Goal: Task Accomplishment & Management: Manage account settings

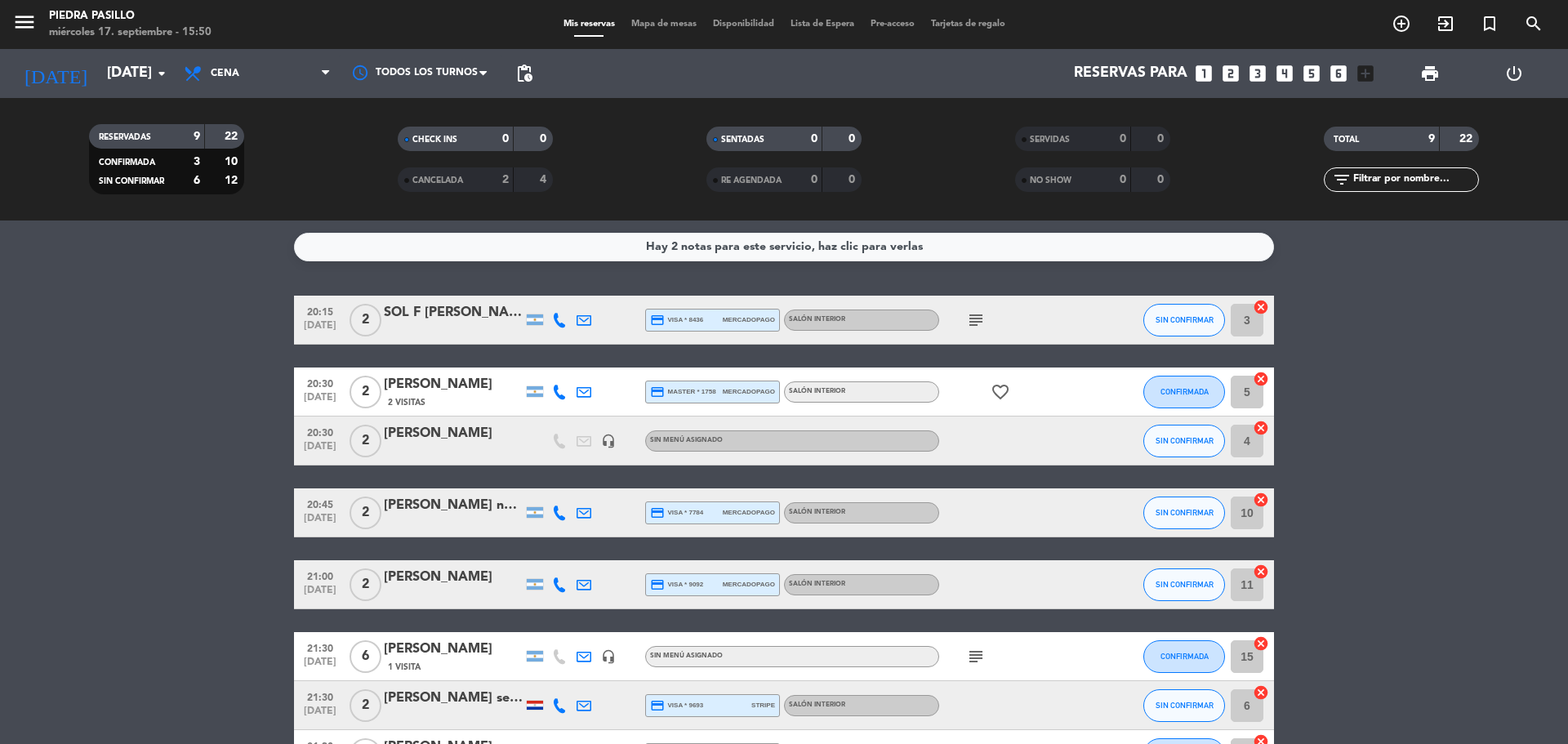
scroll to position [68, 0]
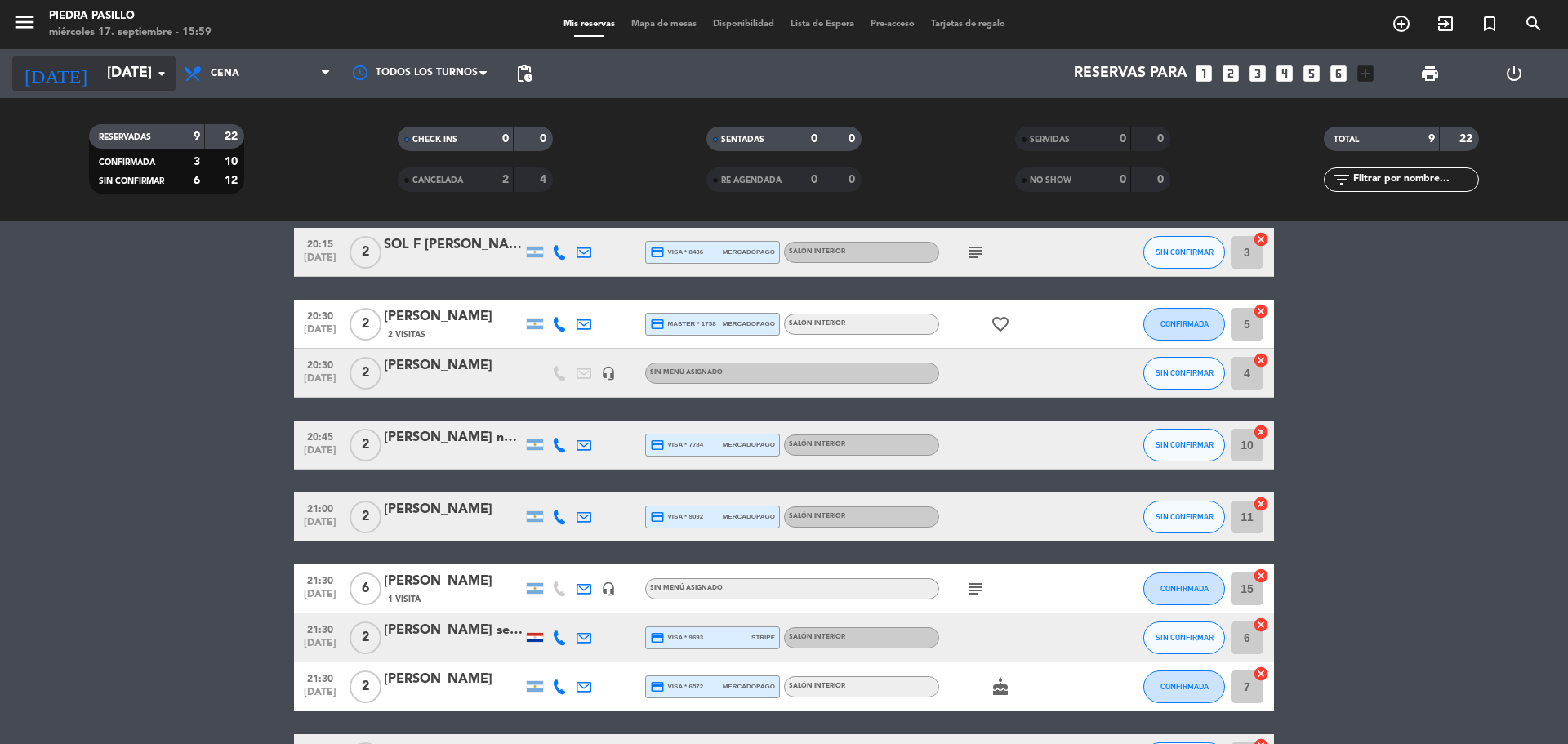
click at [140, 58] on input "[DATE]" at bounding box center [193, 73] width 190 height 32
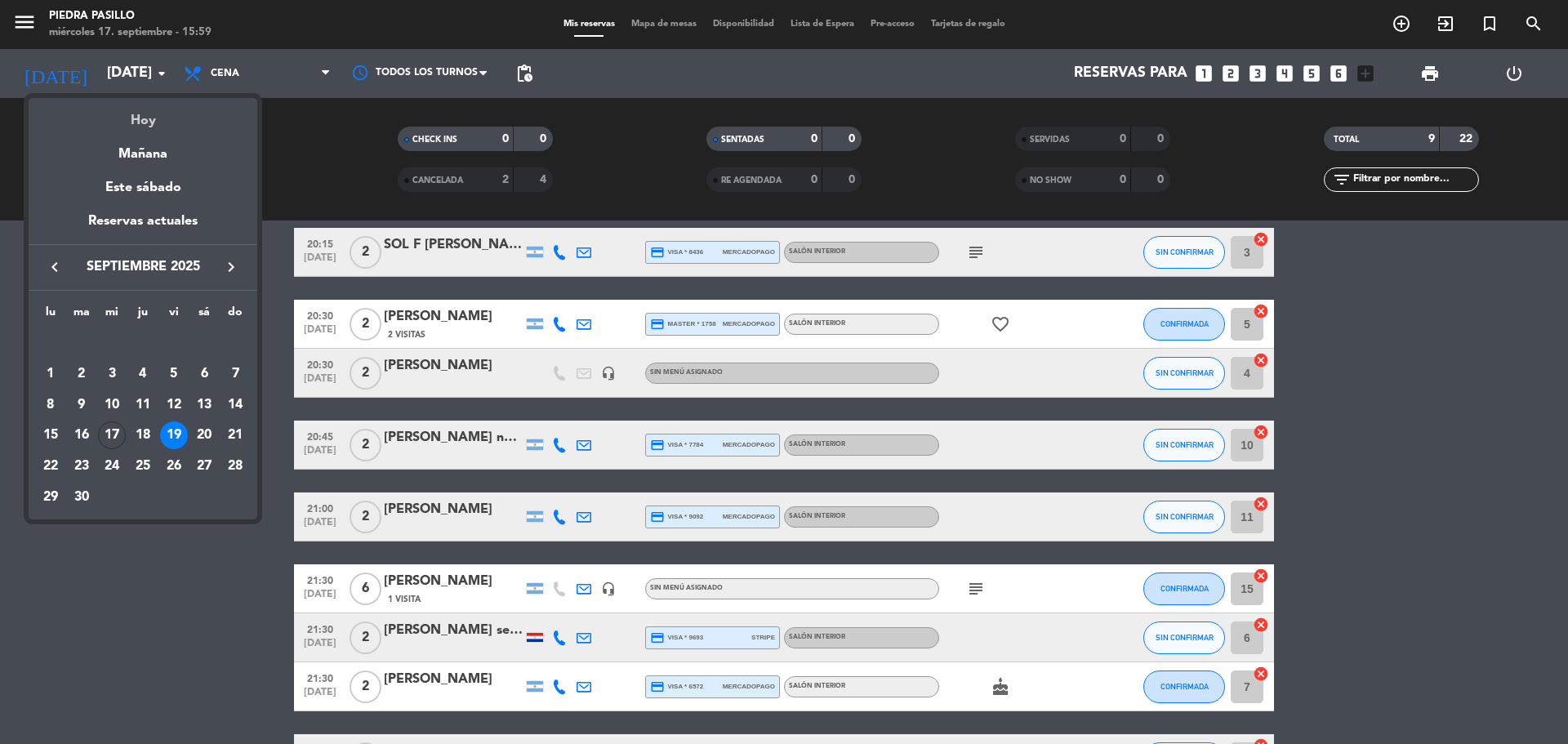
click at [138, 115] on div "Hoy" at bounding box center [143, 114] width 228 height 33
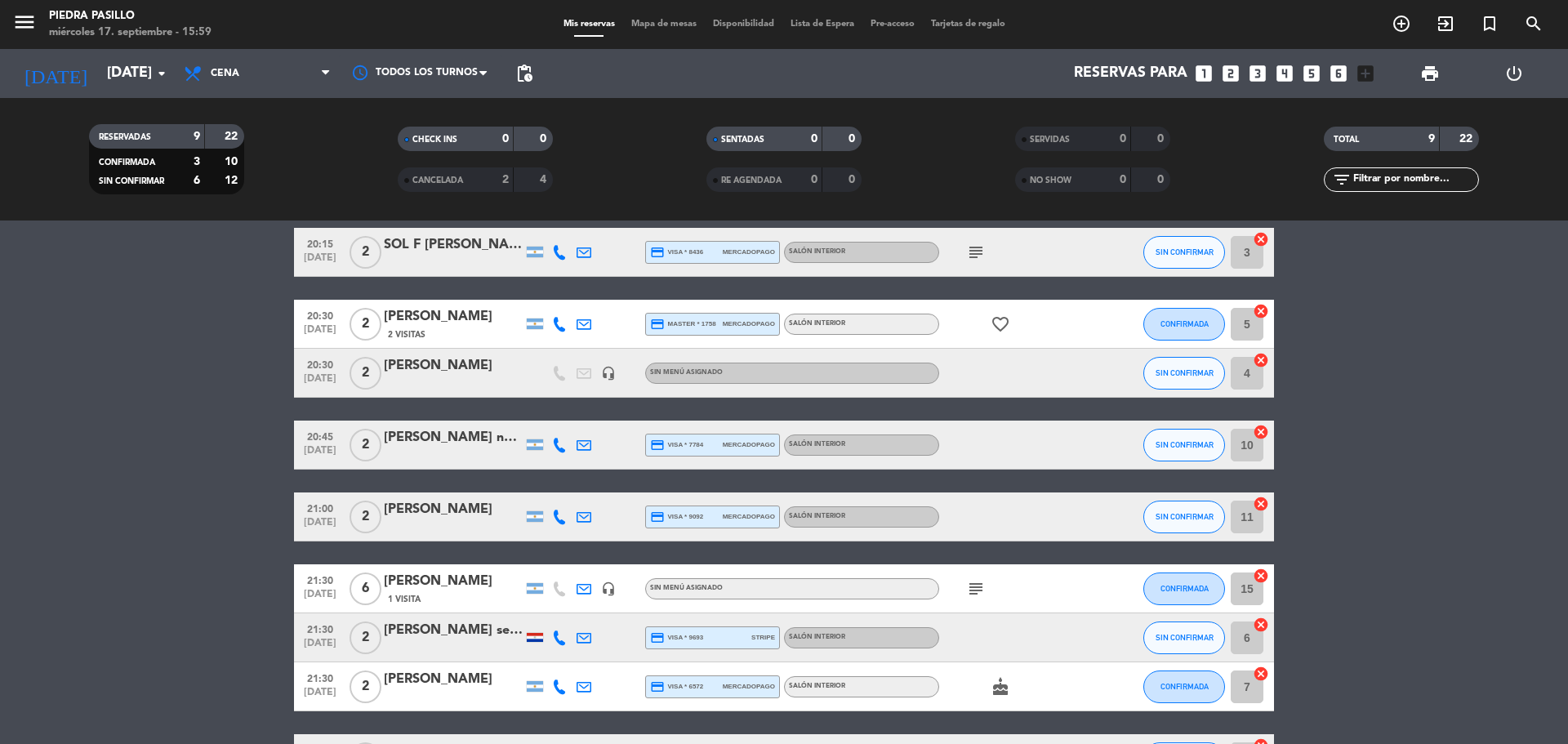
type input "[DATE]"
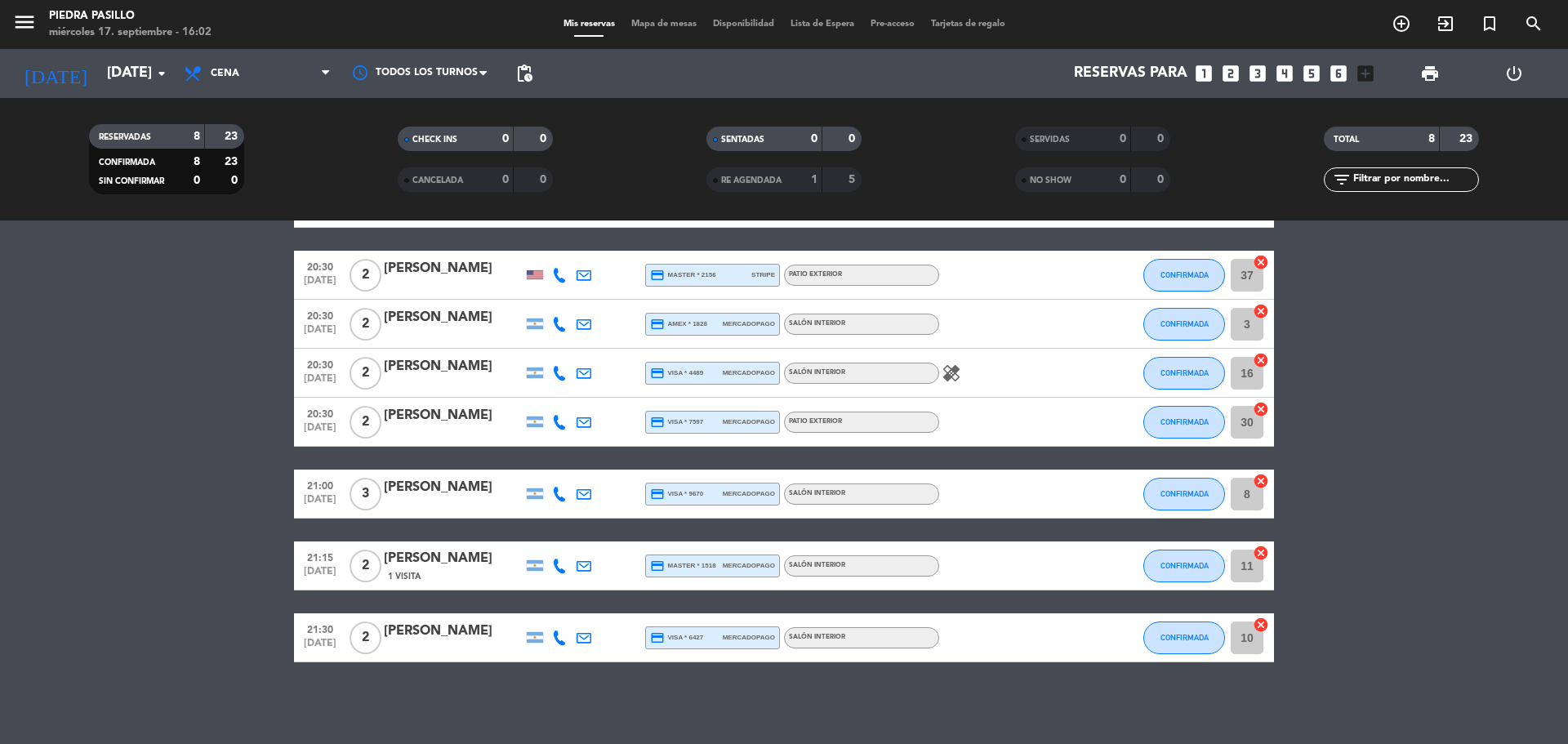
scroll to position [0, 0]
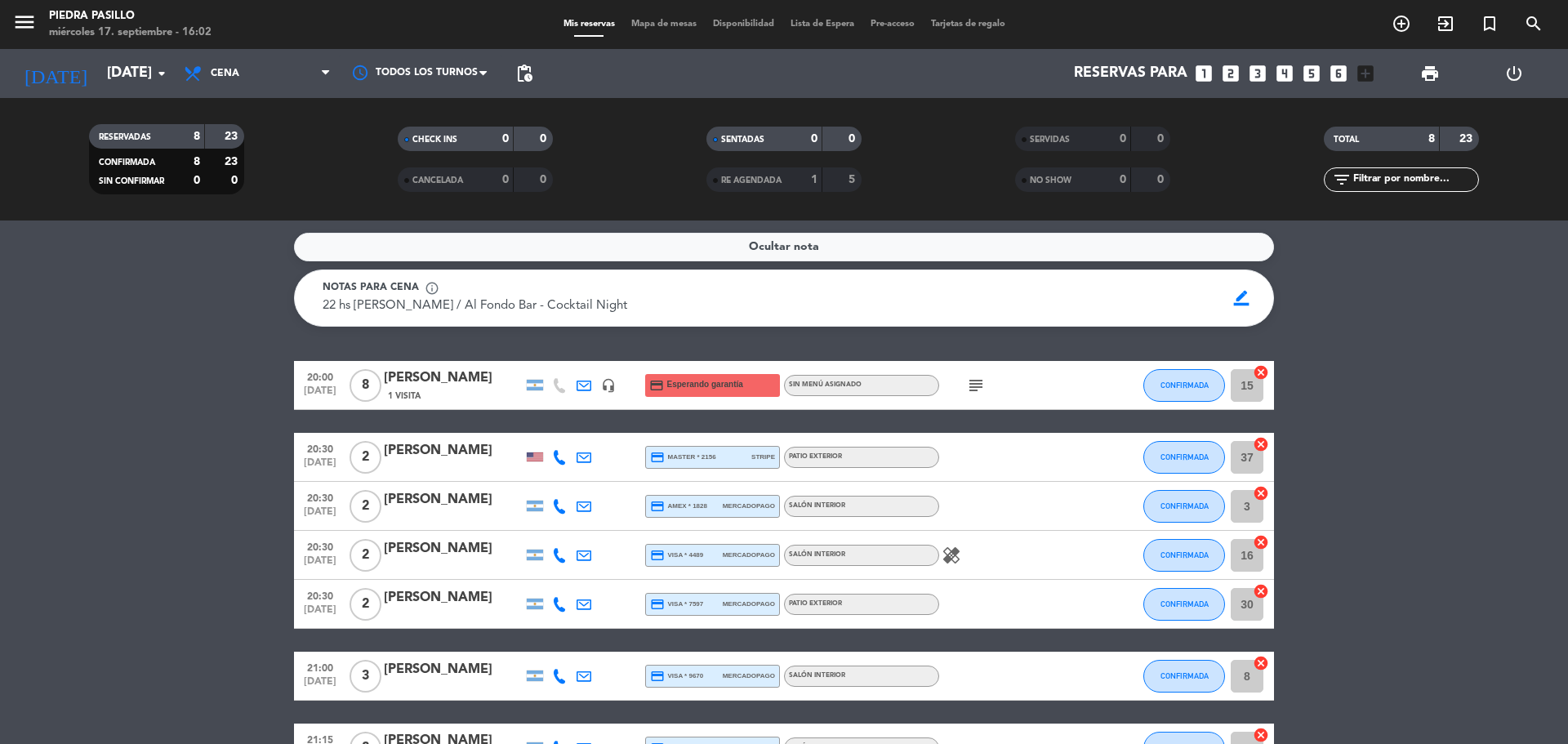
click at [970, 387] on icon "subject" at bounding box center [975, 385] width 19 height 19
click at [972, 386] on icon "subject" at bounding box center [975, 385] width 19 height 19
click at [109, 53] on div "[DATE] [DATE] arrow_drop_down" at bounding box center [93, 73] width 163 height 49
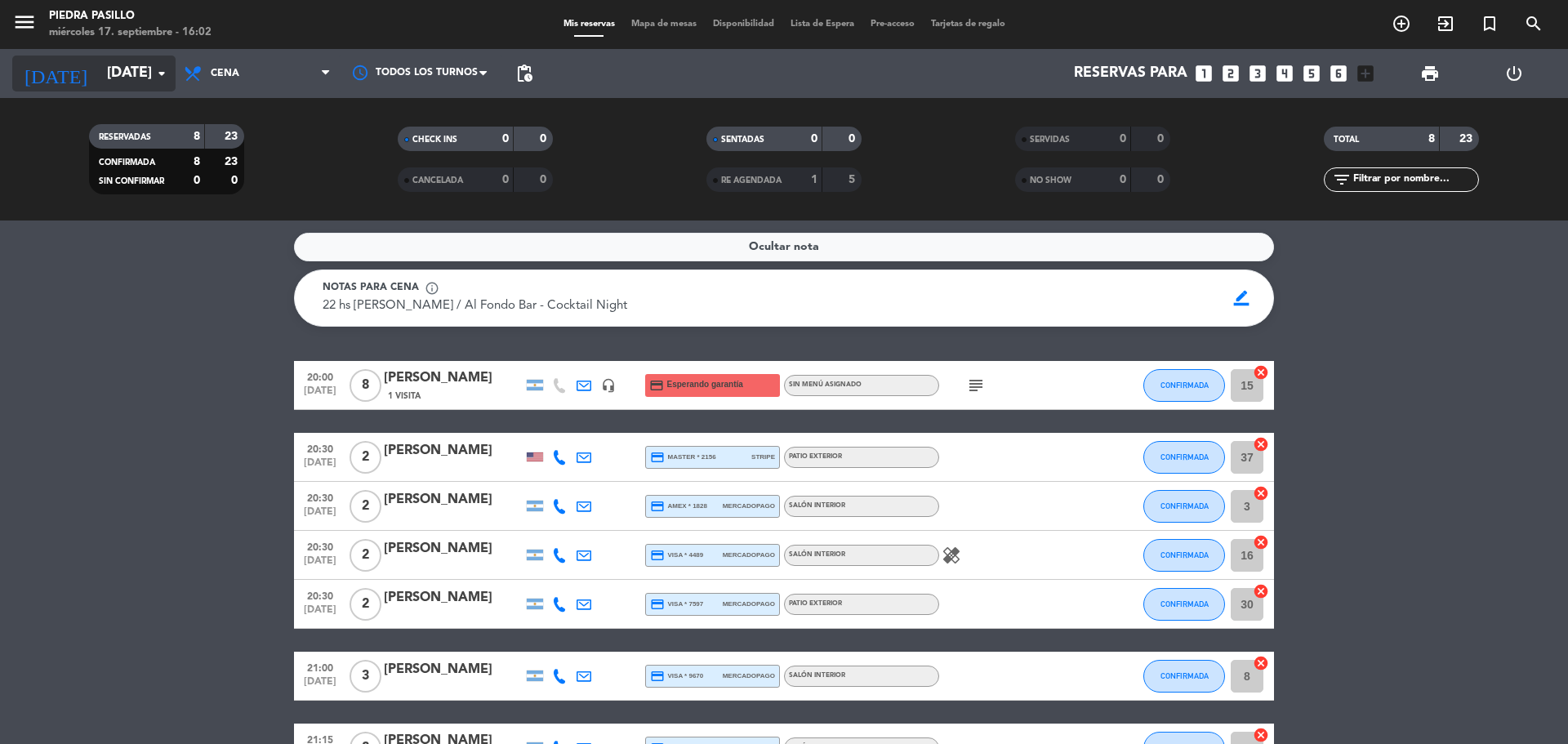
click at [112, 76] on input "[DATE]" at bounding box center [193, 73] width 190 height 32
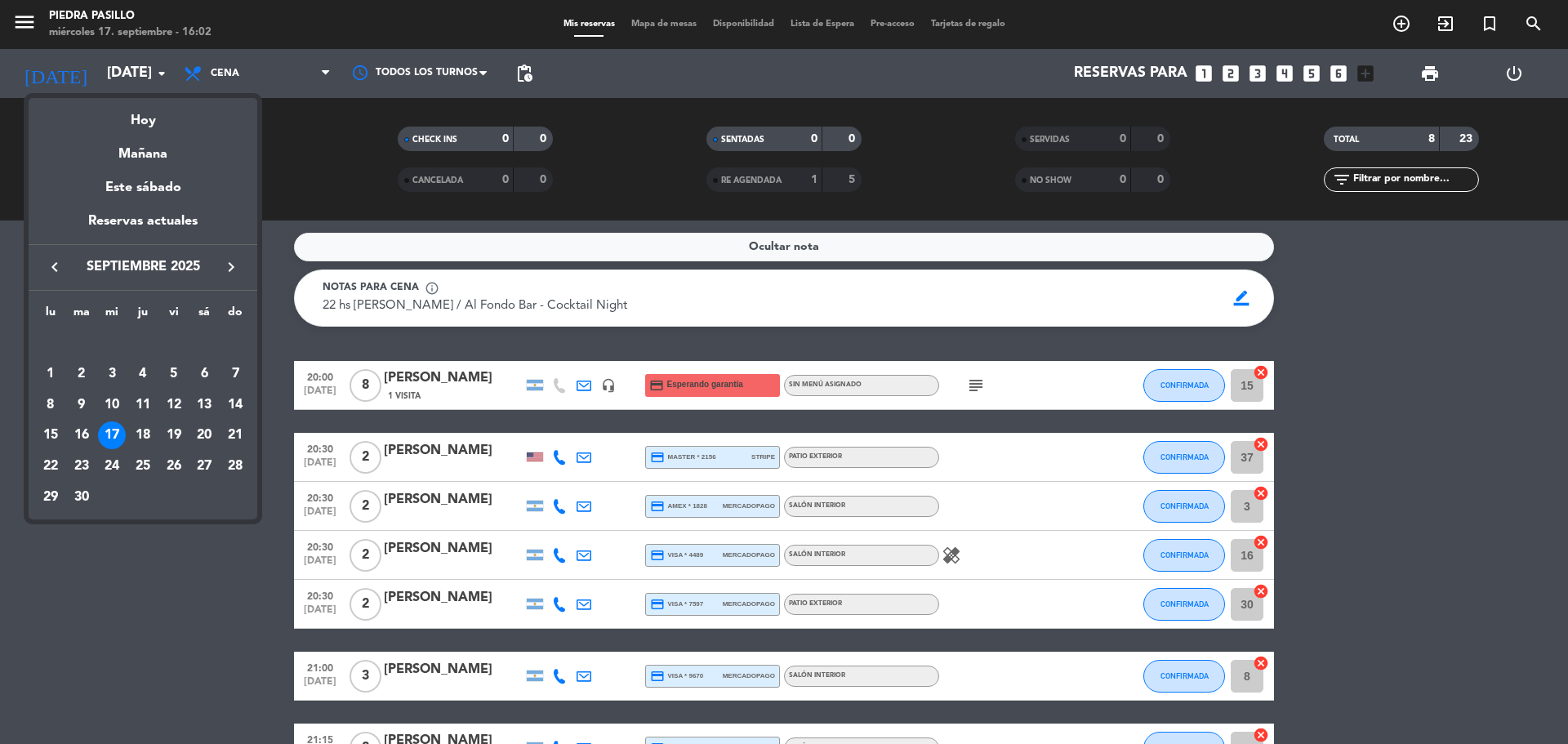
click at [117, 439] on div "17" at bounding box center [111, 436] width 28 height 28
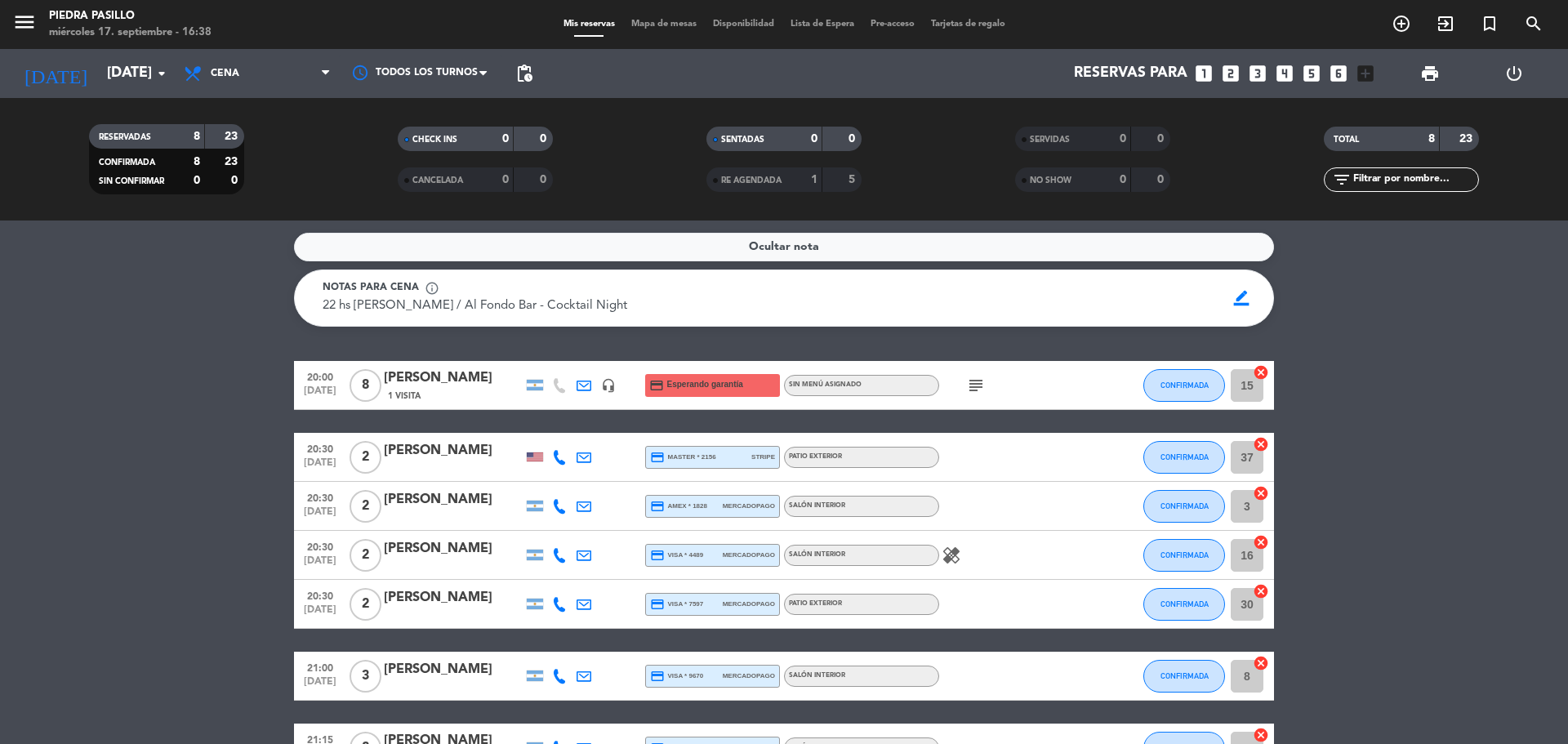
drag, startPoint x: 928, startPoint y: 262, endPoint x: 19, endPoint y: 658, distance: 991.5
click at [1066, 63] on ng-component "menu [PERSON_NAME] Pasillo miércoles 17. septiembre - 16:38 Mis reservas Mapa d…" at bounding box center [784, 372] width 1568 height 744
click at [162, 492] on bookings-row "20:00 [DATE] 8 [PERSON_NAME] 1 Visita headset_mic credit_card Esperando garantí…" at bounding box center [784, 602] width 1568 height 483
click at [651, 32] on div "menu [PERSON_NAME] Pasillo miércoles 17. septiembre - 16:40 Mis reservas Mapa d…" at bounding box center [784, 24] width 1568 height 49
click at [652, 21] on span "Mapa de mesas" at bounding box center [664, 24] width 82 height 9
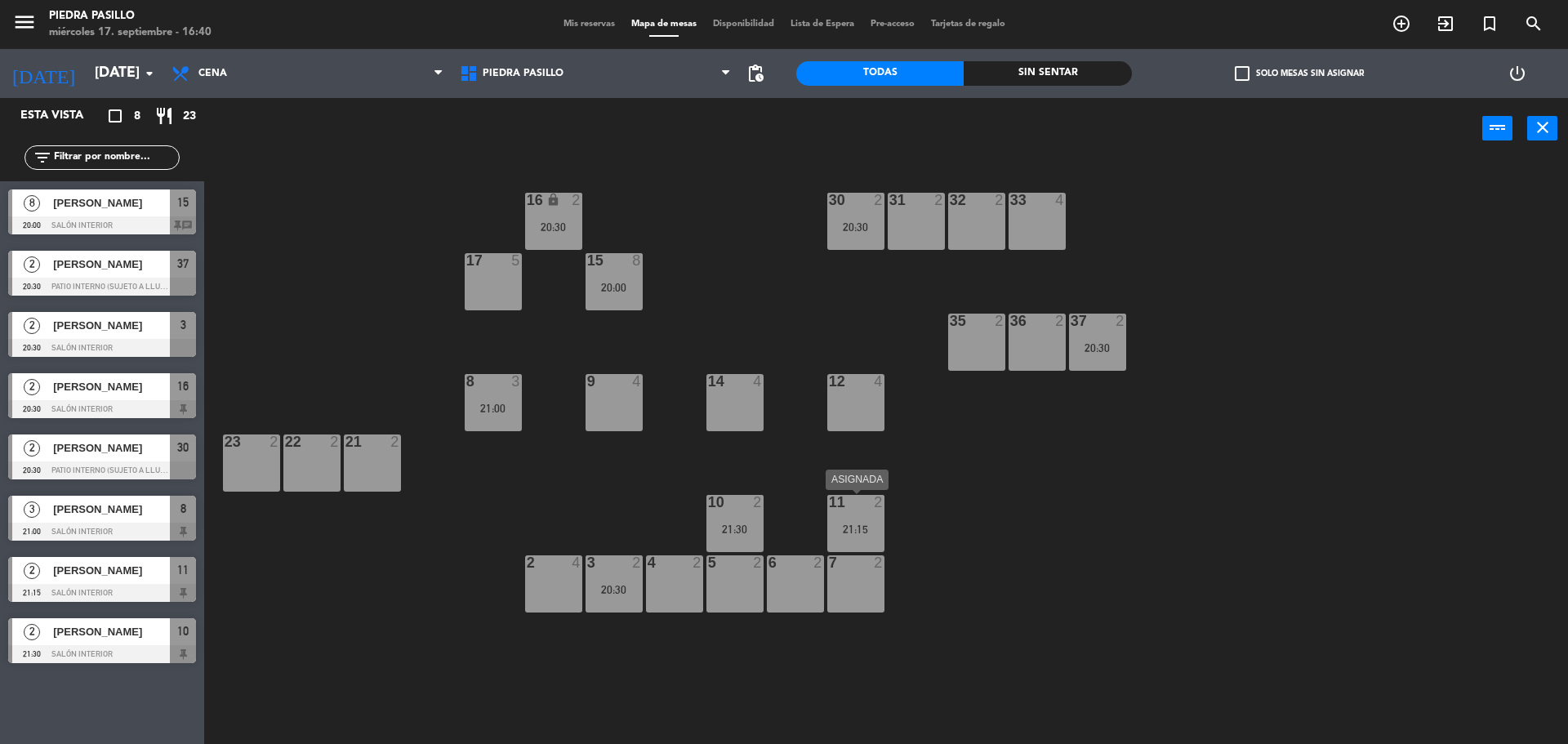
click at [873, 532] on div "21:15" at bounding box center [855, 529] width 57 height 11
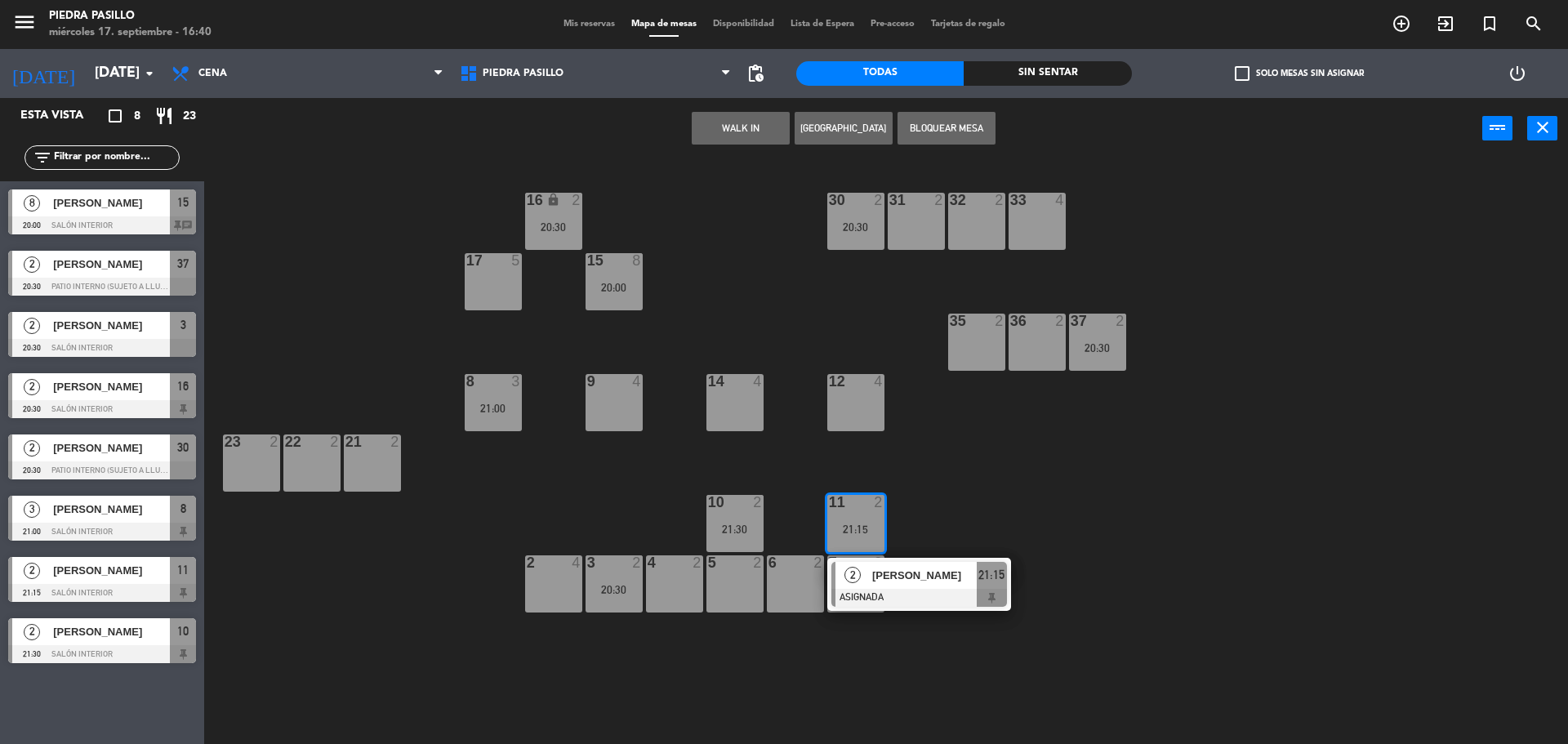
click at [748, 658] on div "16 lock 2 20:30 30 2 20:30 31 2 32 2 33 4 17 5 15 8 20:00 35 2 36 2 37 2 20:30 …" at bounding box center [894, 455] width 1348 height 585
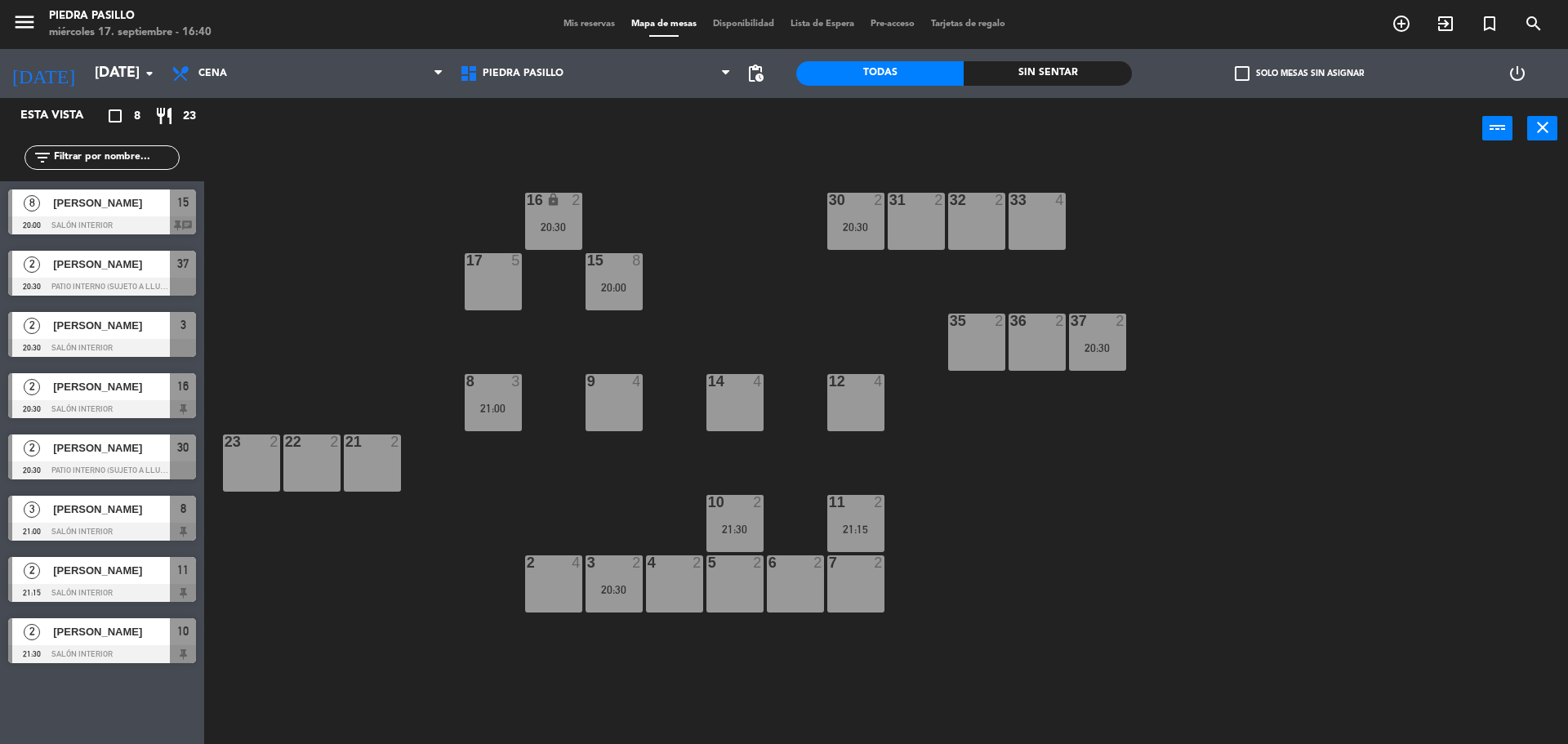
click at [608, 590] on div "20:30" at bounding box center [614, 589] width 57 height 11
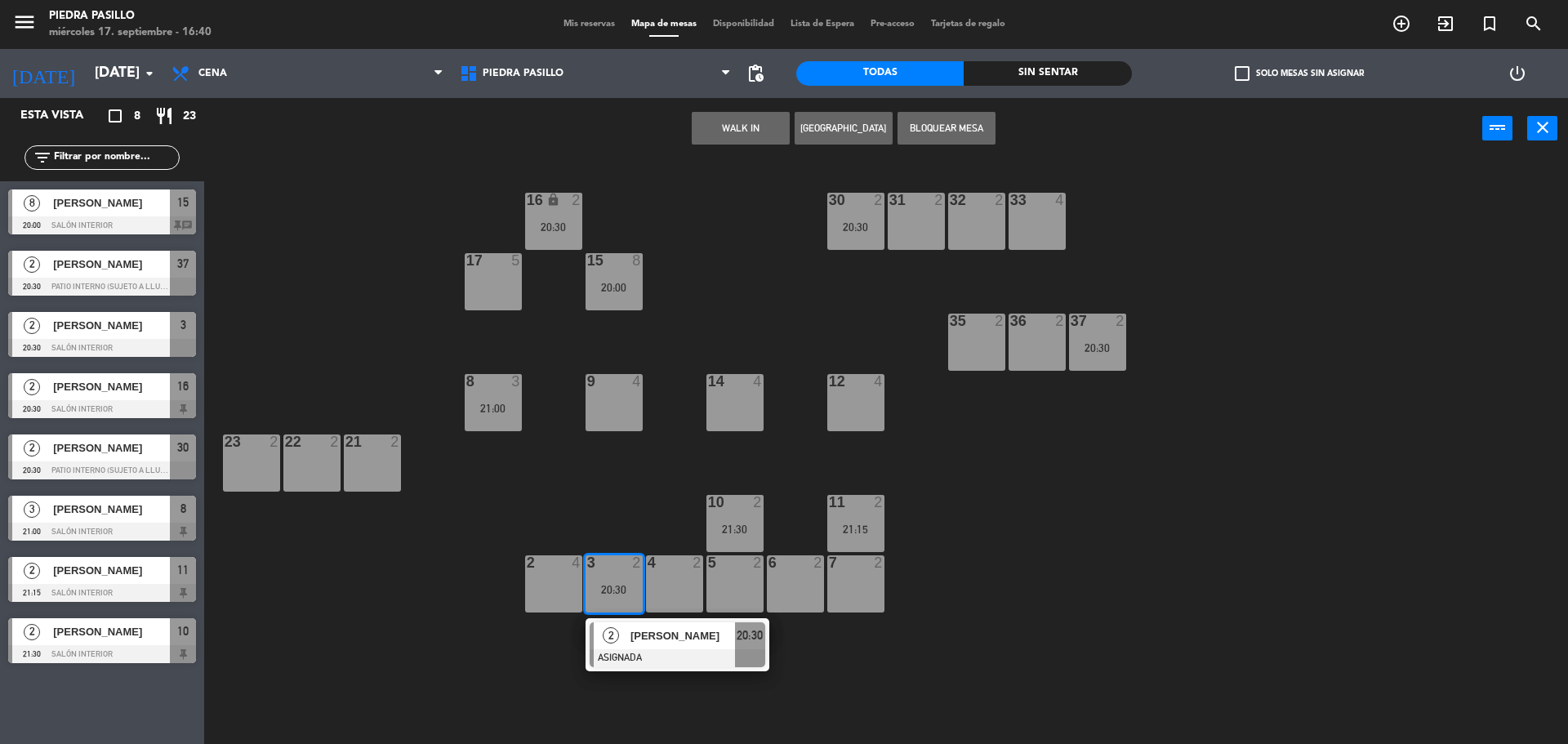
click at [854, 594] on div "7 2" at bounding box center [855, 584] width 57 height 57
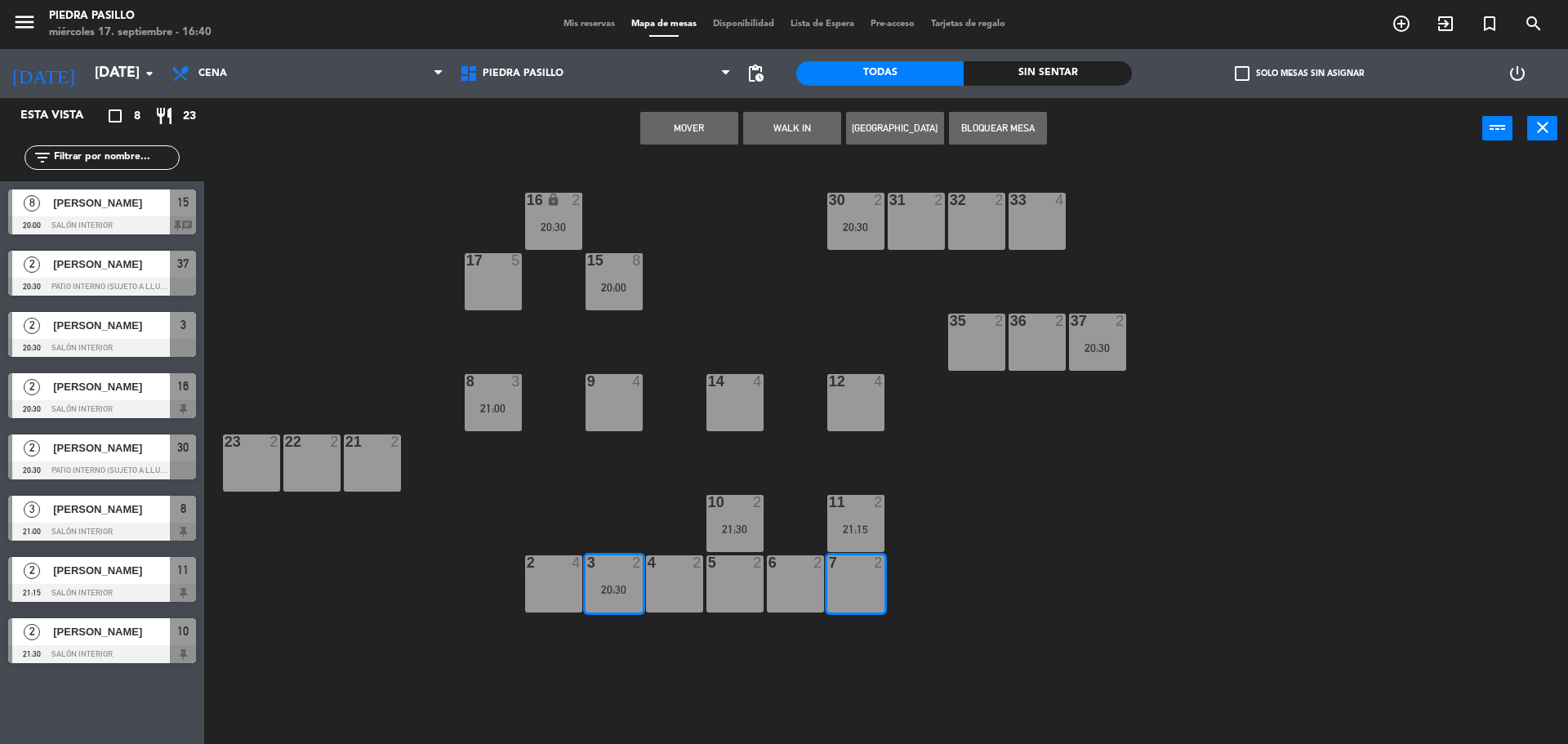
click at [704, 127] on button "Mover" at bounding box center [689, 127] width 98 height 32
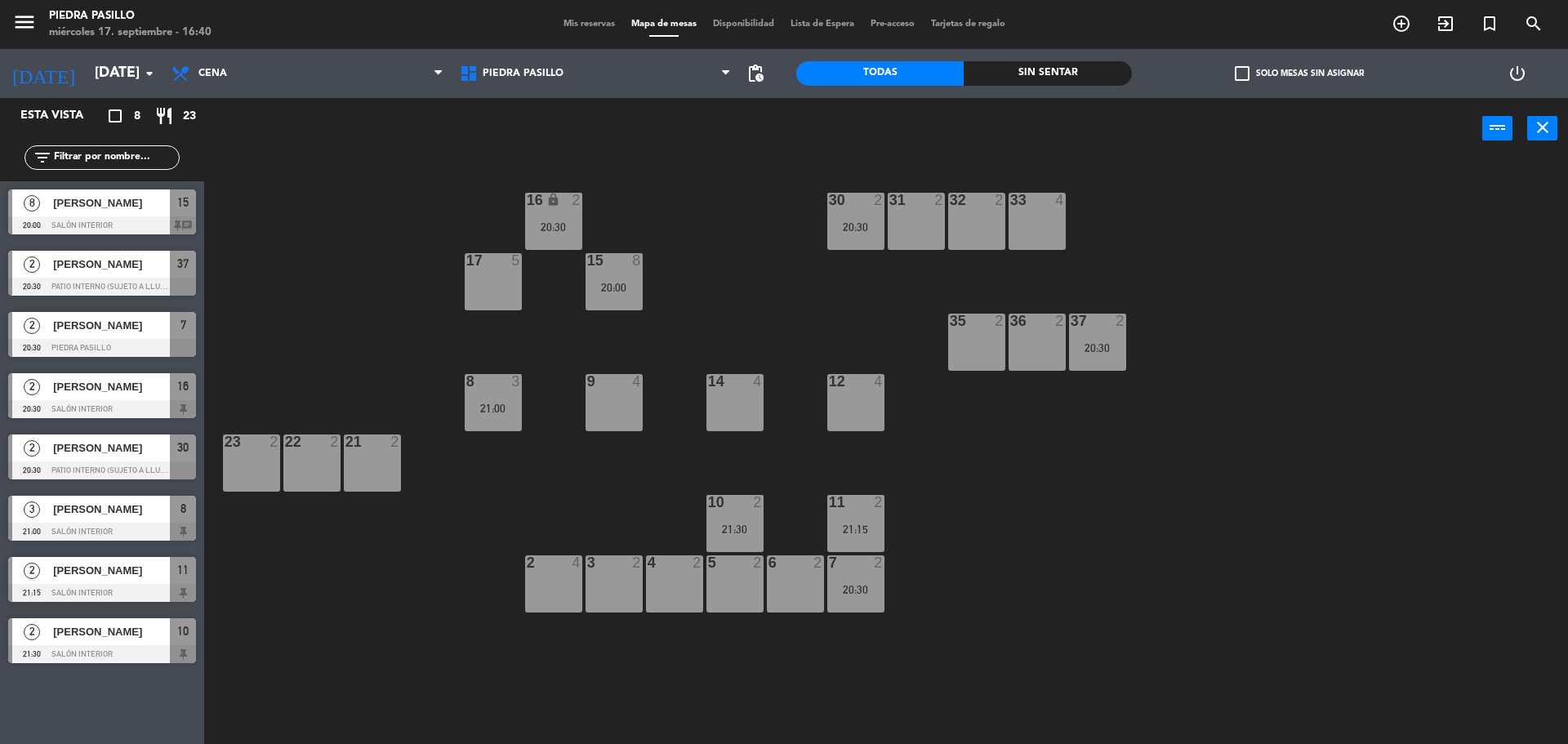
click at [559, 227] on div "20:30" at bounding box center [553, 227] width 57 height 11
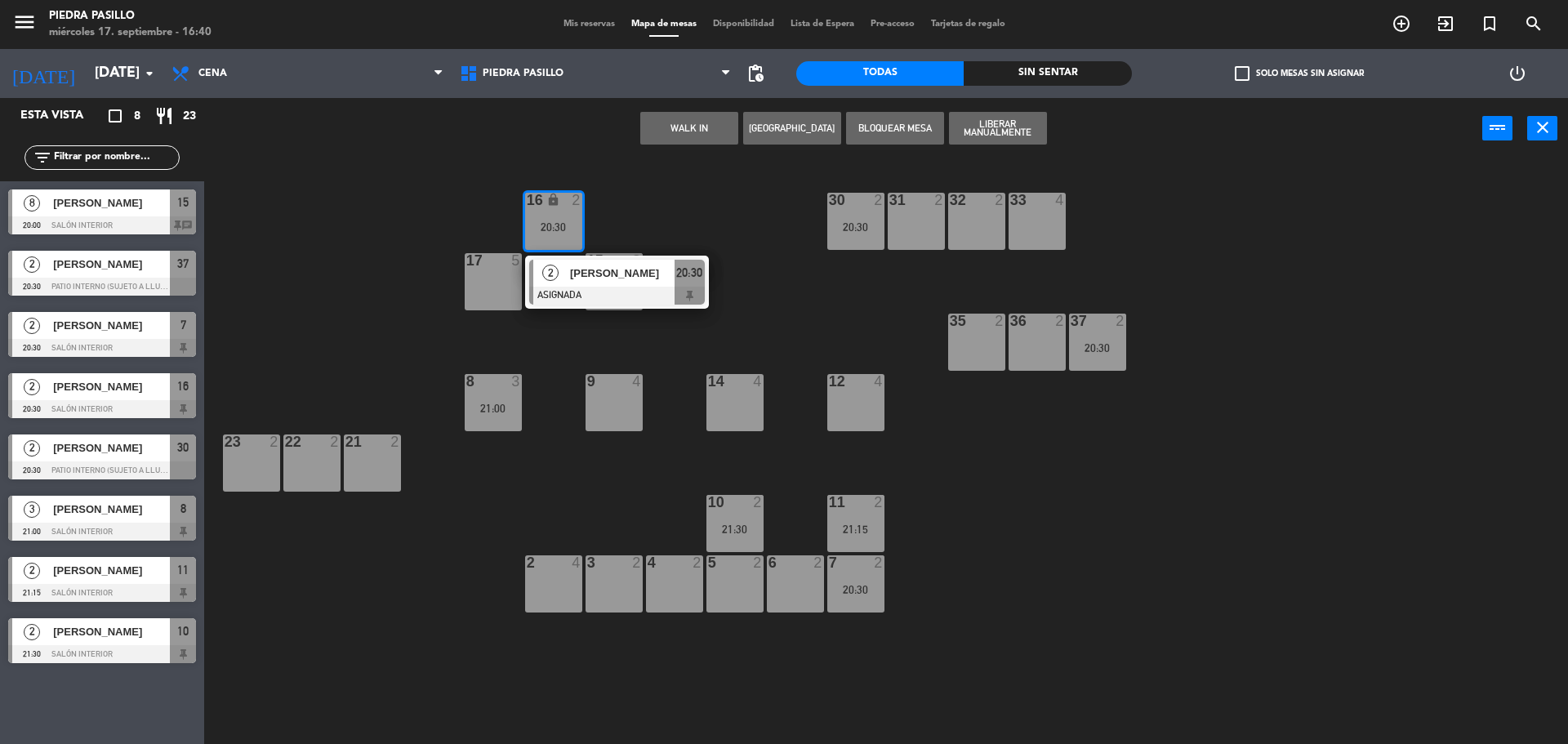
click at [785, 595] on div "6 2" at bounding box center [796, 584] width 57 height 57
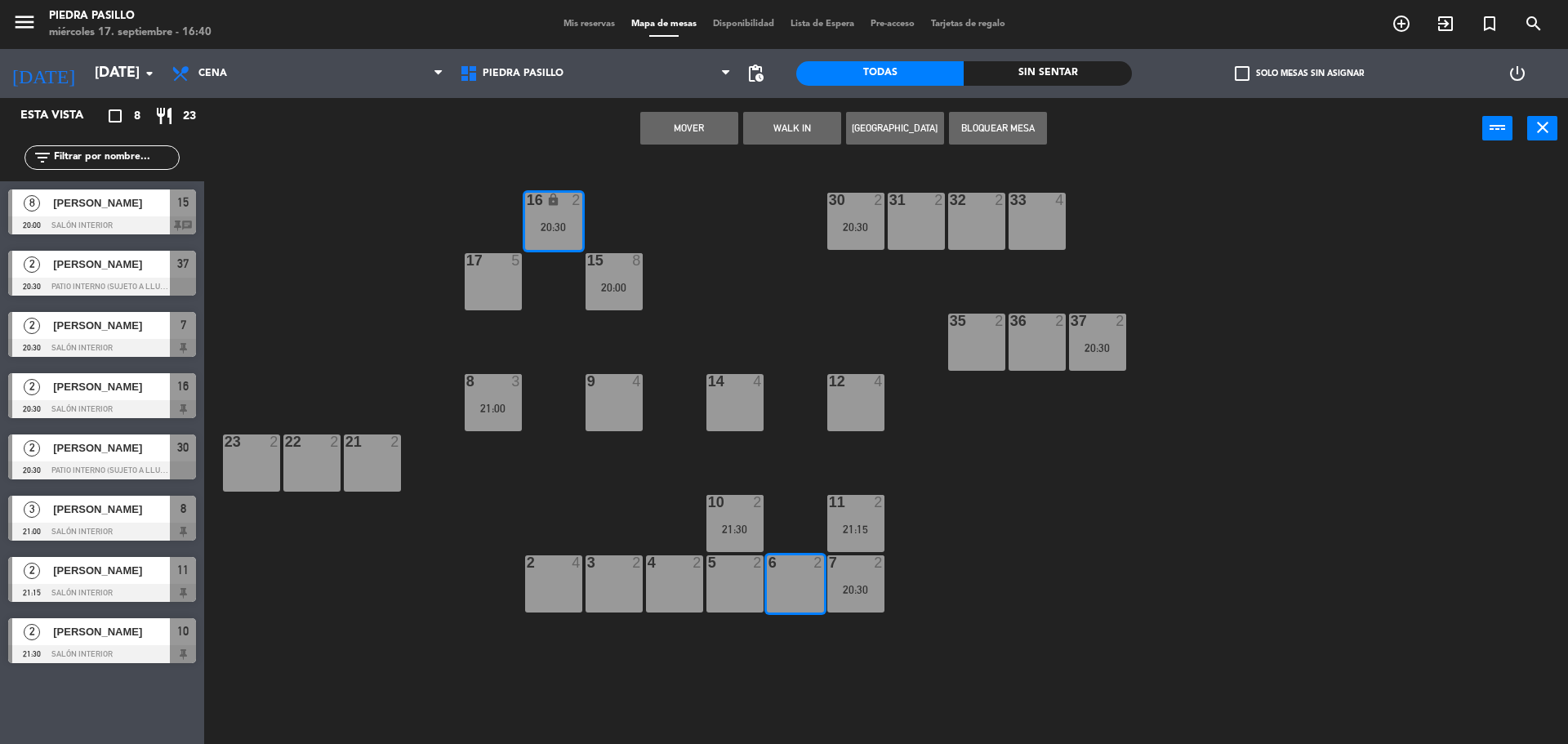
click at [675, 142] on button "Mover" at bounding box center [689, 127] width 98 height 32
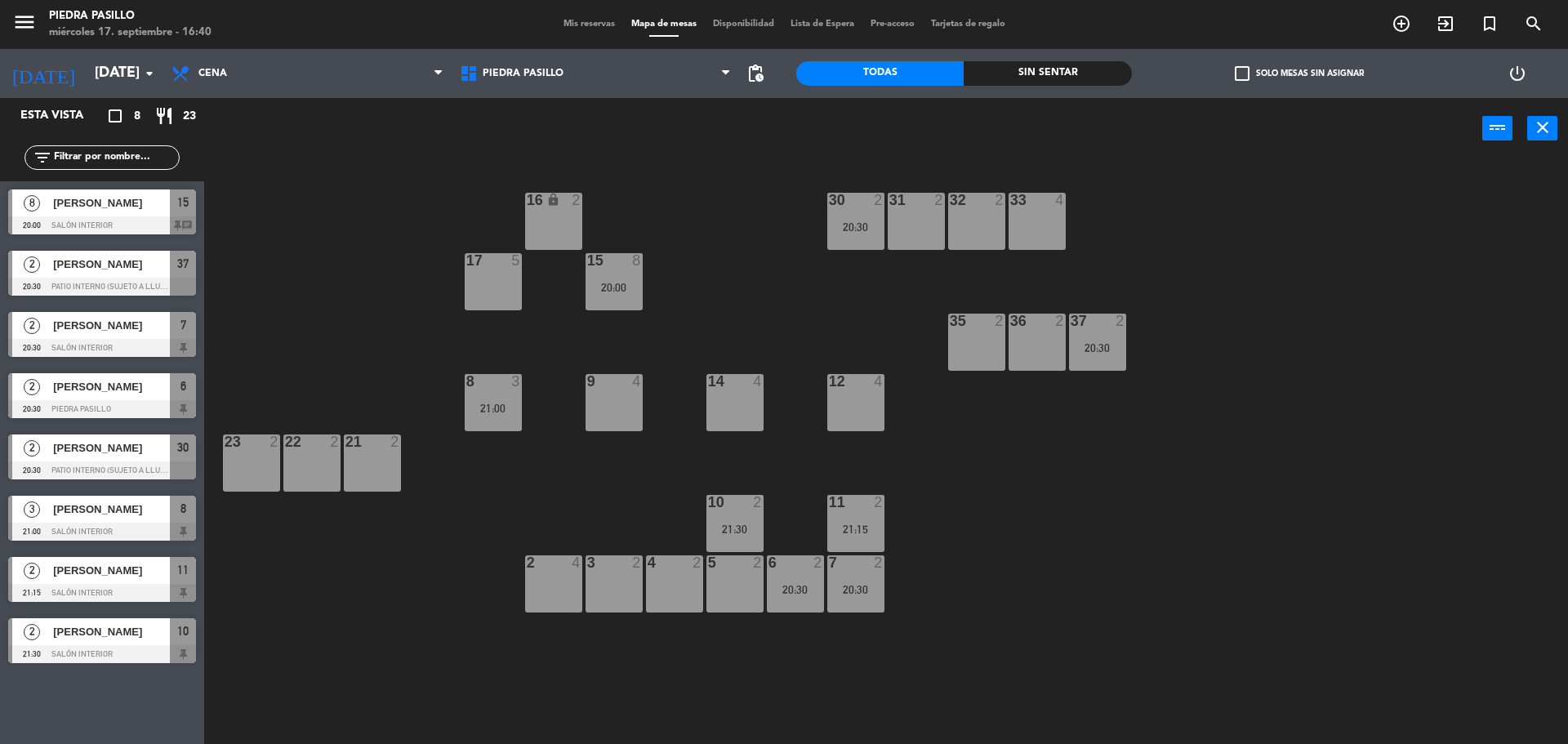
click at [763, 328] on div "16 lock 2 30 2 20:30 31 2 32 2 33 4 17 5 15 8 20:00 35 2 36 2 37 2 20:30 8 3 21…" at bounding box center [894, 455] width 1348 height 585
click at [927, 506] on div "16 lock 2 30 2 20:30 31 2 32 2 33 4 17 5 15 8 20:00 35 2 36 2 37 2 20:30 8 3 21…" at bounding box center [894, 455] width 1348 height 585
click at [593, 17] on div "Mis reservas Mapa de mesas Disponibilidad Lista de Espera Pre-acceso Tarjetas d…" at bounding box center [784, 25] width 459 height 15
click at [584, 23] on span "Mis reservas" at bounding box center [589, 24] width 68 height 9
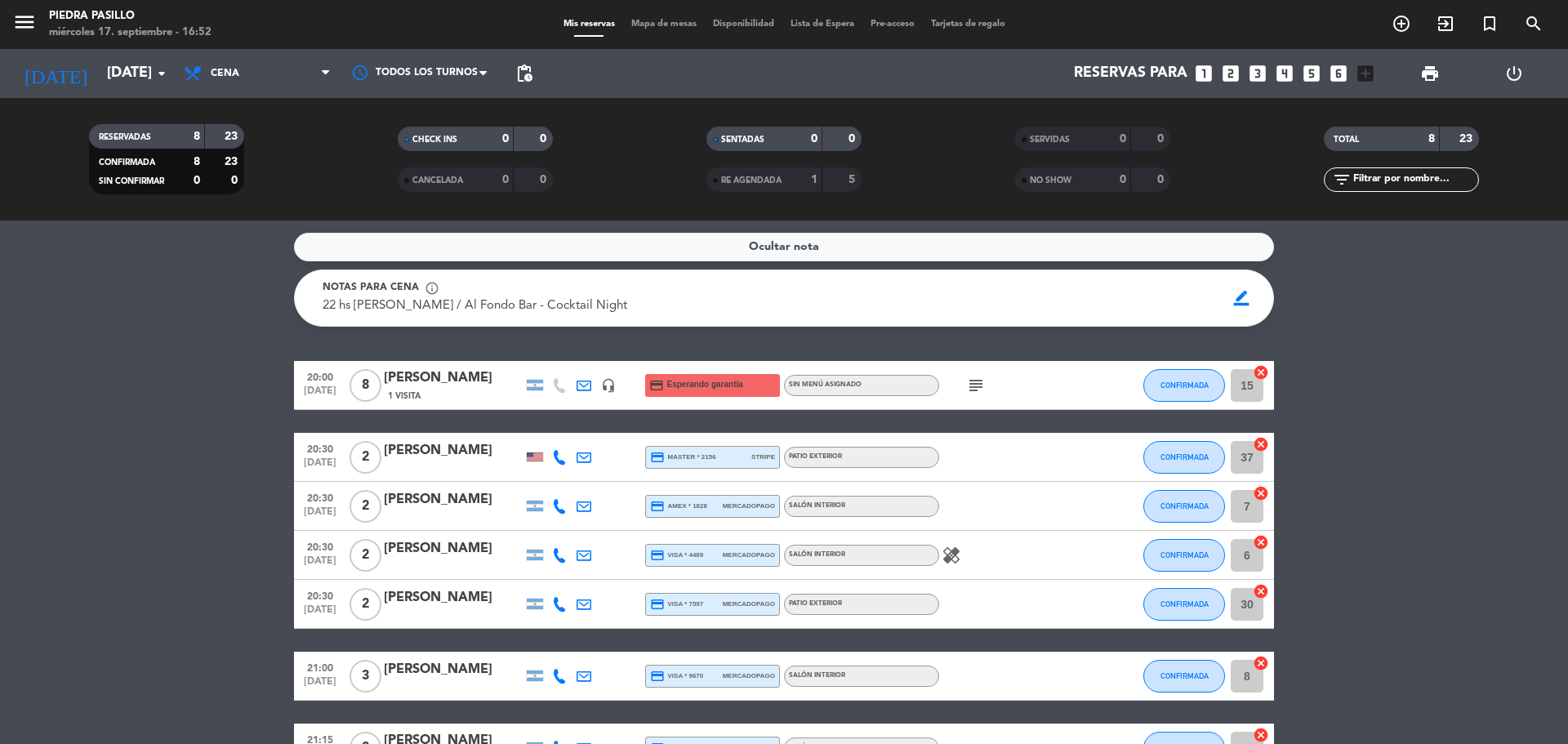
click at [642, 23] on span "Mapa de mesas" at bounding box center [664, 24] width 82 height 9
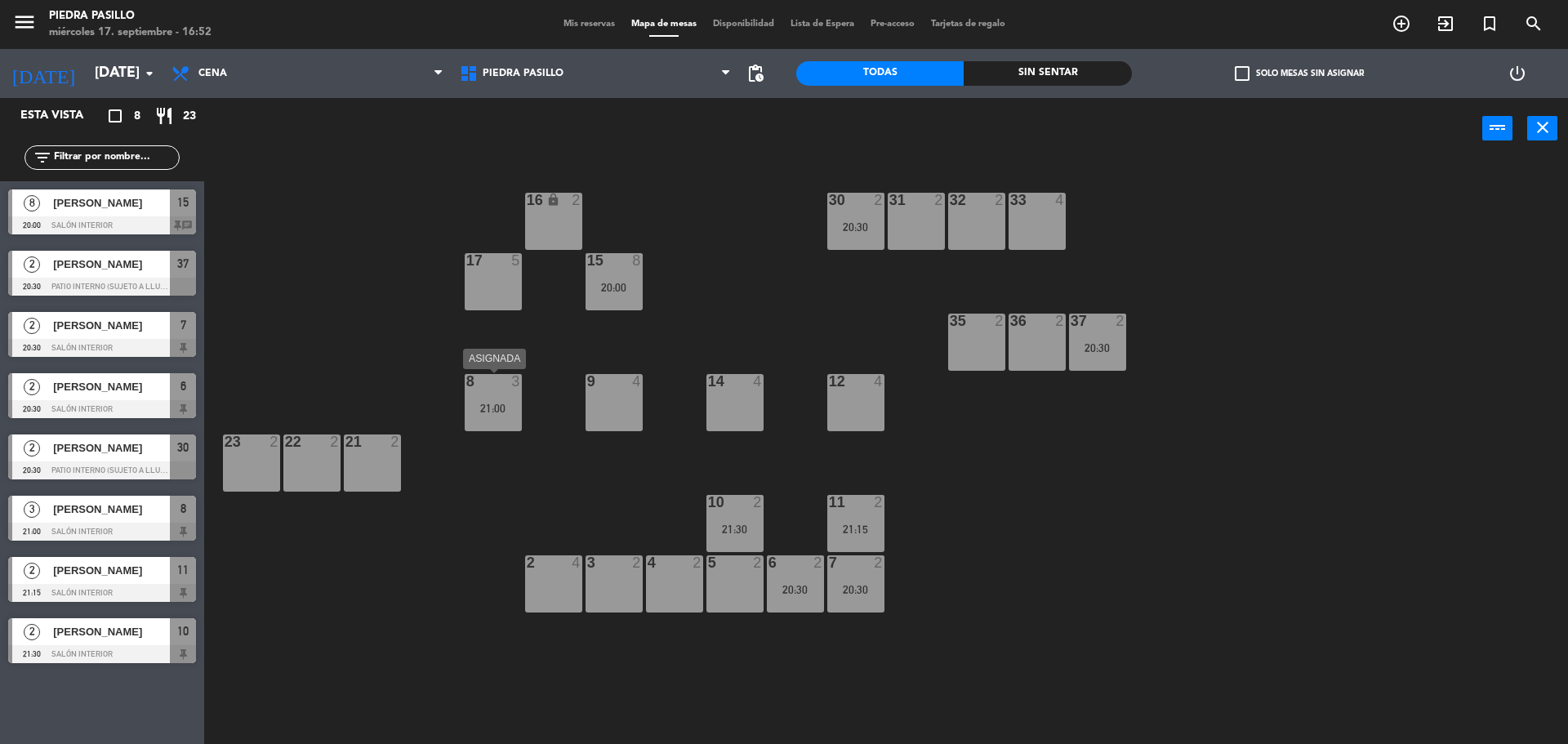
click at [505, 409] on div "21:00" at bounding box center [494, 408] width 57 height 11
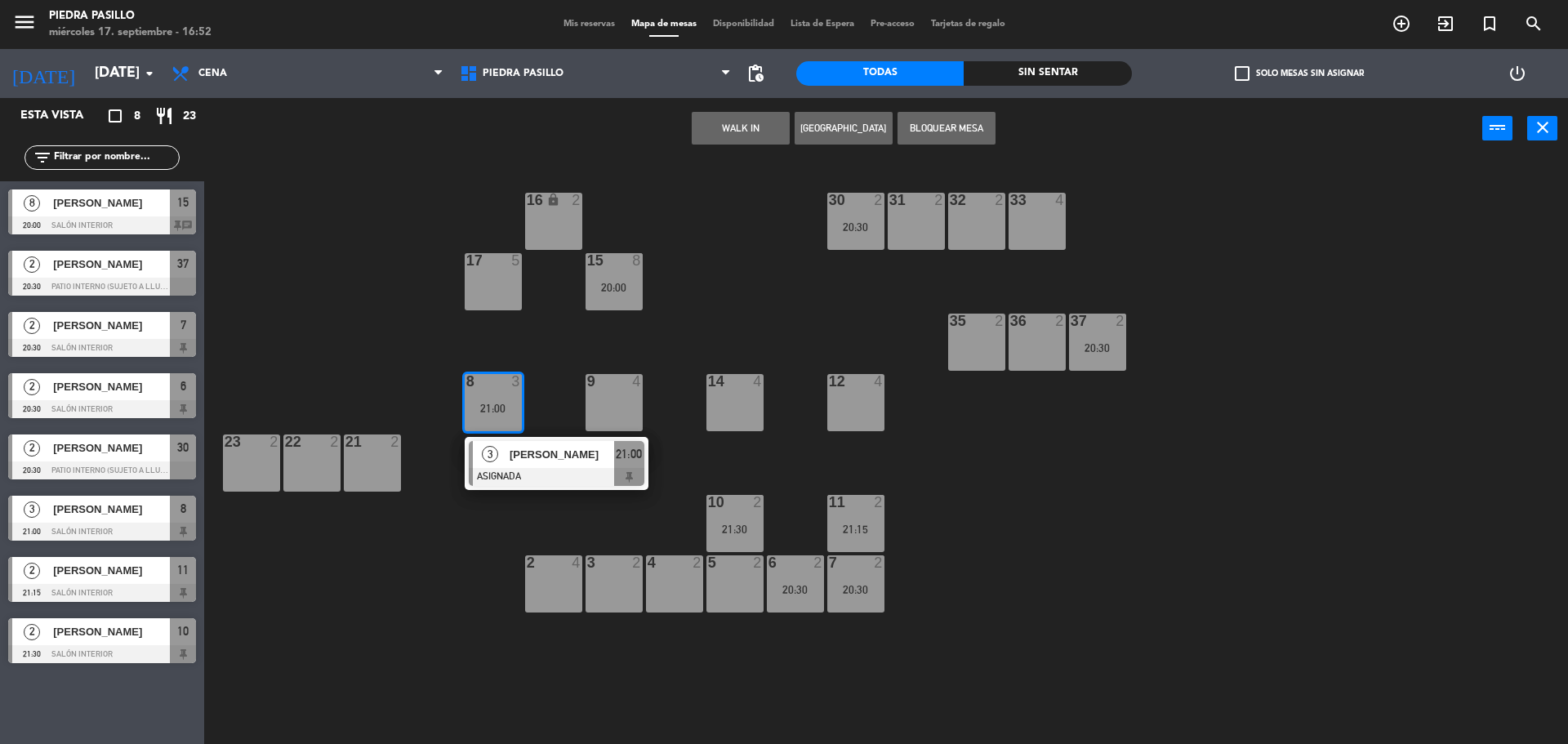
click at [742, 395] on div "14 4" at bounding box center [735, 402] width 57 height 57
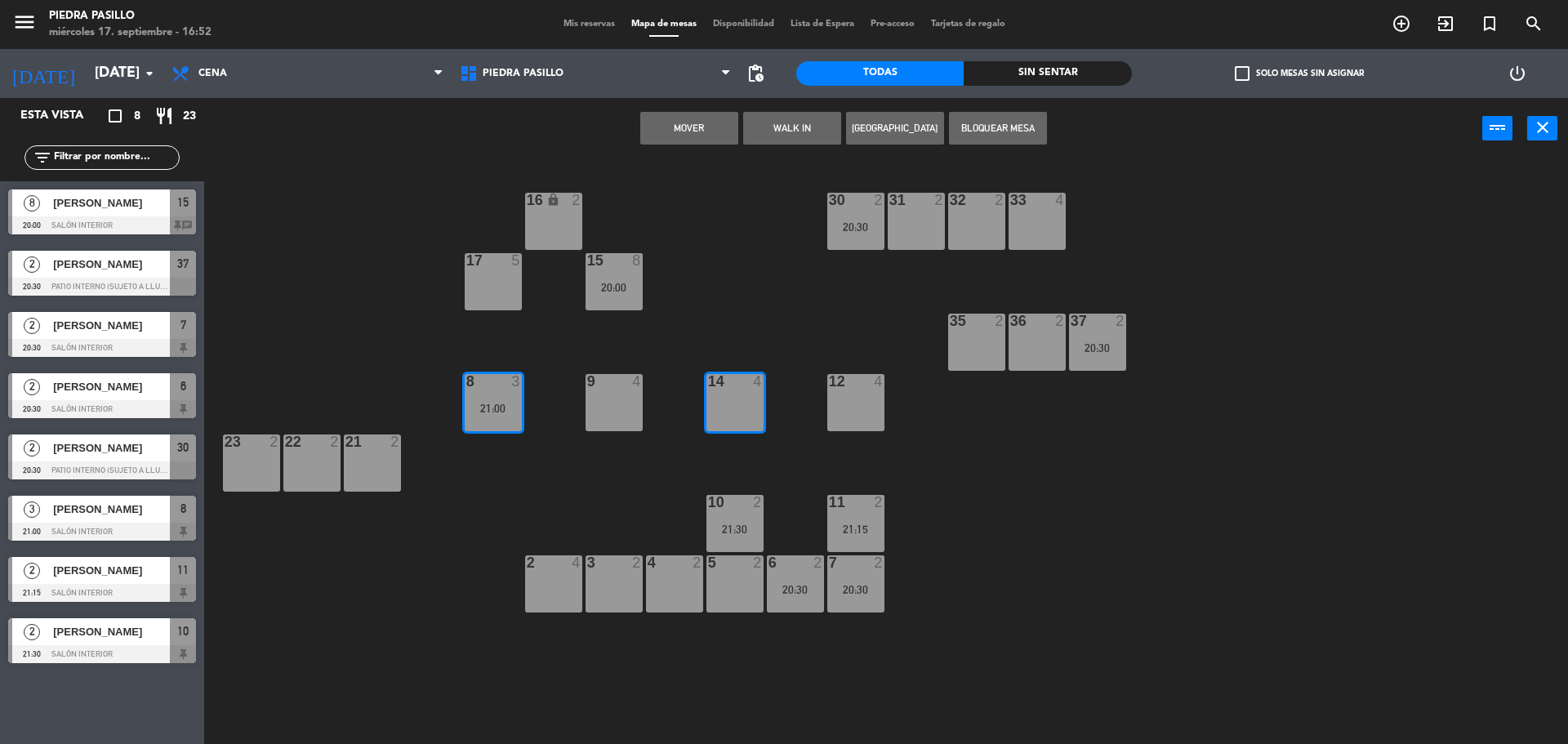
drag, startPoint x: 702, startPoint y: 128, endPoint x: 681, endPoint y: 155, distance: 34.2
click at [701, 130] on button "Mover" at bounding box center [689, 127] width 98 height 32
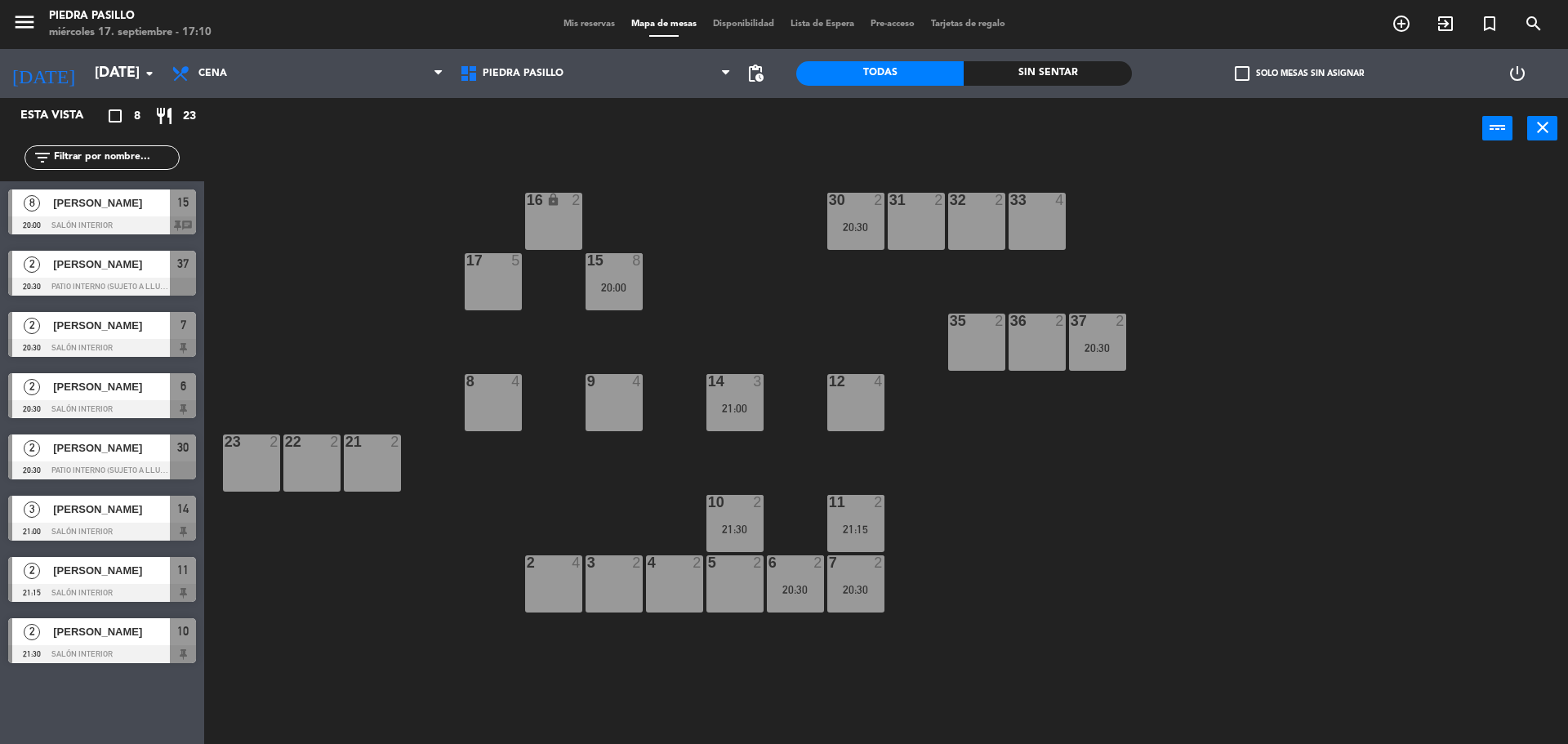
click at [285, 313] on div "16 lock 2 30 2 20:30 31 2 32 2 33 4 17 5 15 8 20:00 35 2 36 2 37 2 20:30 8 4 9 …" at bounding box center [894, 455] width 1348 height 585
drag, startPoint x: 278, startPoint y: 311, endPoint x: 320, endPoint y: 239, distance: 83.4
click at [331, 245] on div "16 lock 2 30 2 20:30 31 2 32 2 33 4 17 5 15 8 20:00 35 2 36 2 37 2 20:30 8 4 9 …" at bounding box center [894, 455] width 1348 height 585
click at [360, 181] on div "16 lock 2 30 2 20:30 31 2 32 2 33 4 17 5 15 8 20:00 35 2 36 2 37 2 20:30 8 4 9 …" at bounding box center [894, 455] width 1348 height 585
click at [1156, 605] on div "16 lock 2 30 2 20:30 31 2 32 2 33 4 17 5 15 8 20:00 35 2 36 2 37 2 20:30 8 4 9 …" at bounding box center [894, 455] width 1348 height 585
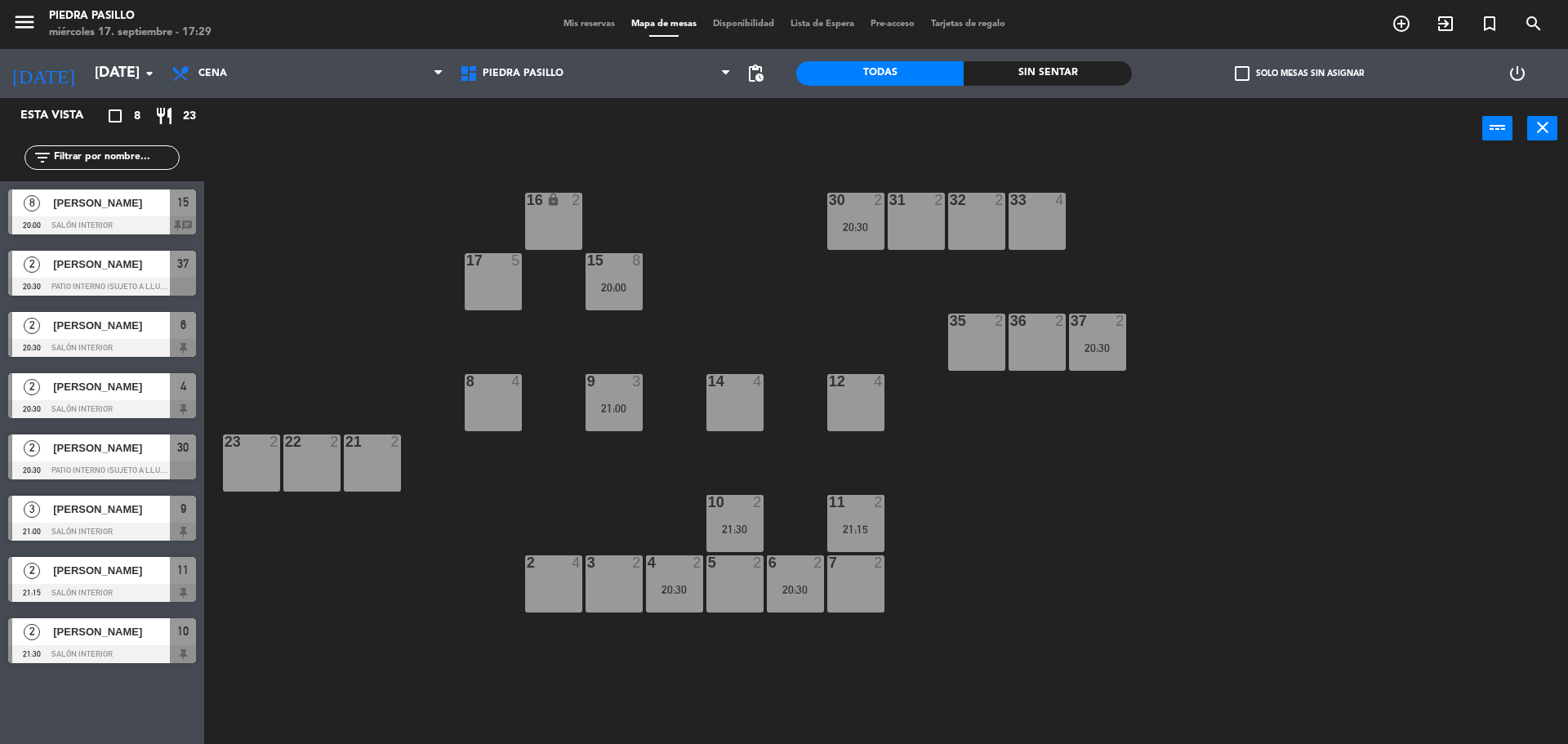
click at [1135, 606] on div "16 lock 2 30 2 20:30 31 2 32 2 33 4 17 5 15 8 20:00 35 2 36 2 37 2 20:30 8 4 9 …" at bounding box center [894, 455] width 1348 height 585
click at [757, 150] on div "power_input close" at bounding box center [843, 128] width 1278 height 62
click at [752, 155] on div "power_input close" at bounding box center [843, 128] width 1278 height 62
drag, startPoint x: 752, startPoint y: 155, endPoint x: 754, endPoint y: 164, distance: 9.2
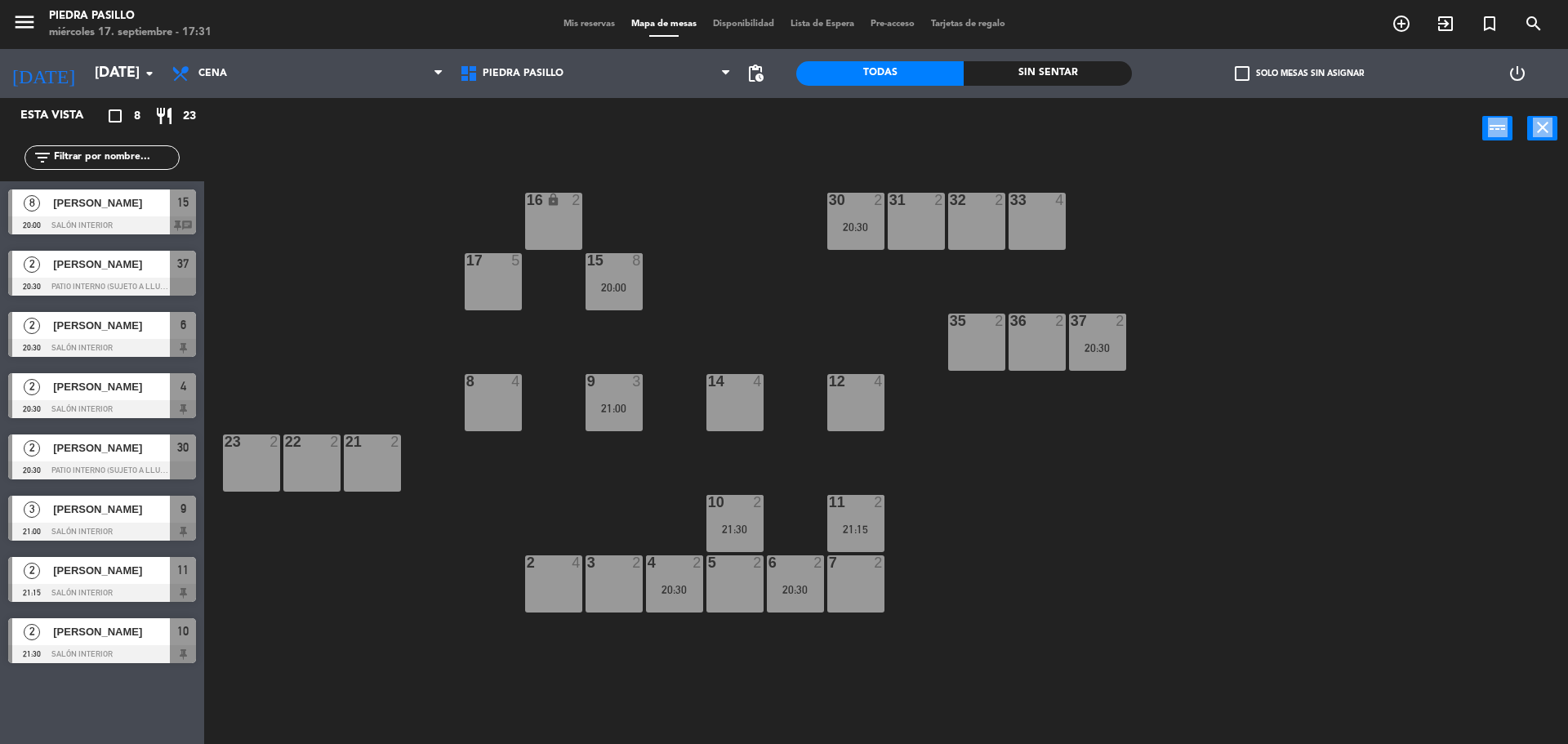
click at [754, 164] on div "power_input close 16 lock 2 30 2 20:30 31 2 32 2 33 4 17 5 15 8 20:00 35 2 36 2…" at bounding box center [784, 423] width 1568 height 650
click at [1133, 509] on div "16 lock 2 30 2 20:30 31 2 32 2 33 4 17 5 15 8 20:00 35 2 36 2 37 2 20:30 8 4 9 …" at bounding box center [894, 455] width 1348 height 585
click at [409, 166] on div "16 lock 2 30 2 20:30 31 2 32 2 33 4 17 5 15 8 20:00 35 2 36 2 37 2 20:30 8 4 9 …" at bounding box center [894, 455] width 1348 height 585
click at [580, 27] on span "Mis reservas" at bounding box center [589, 24] width 68 height 9
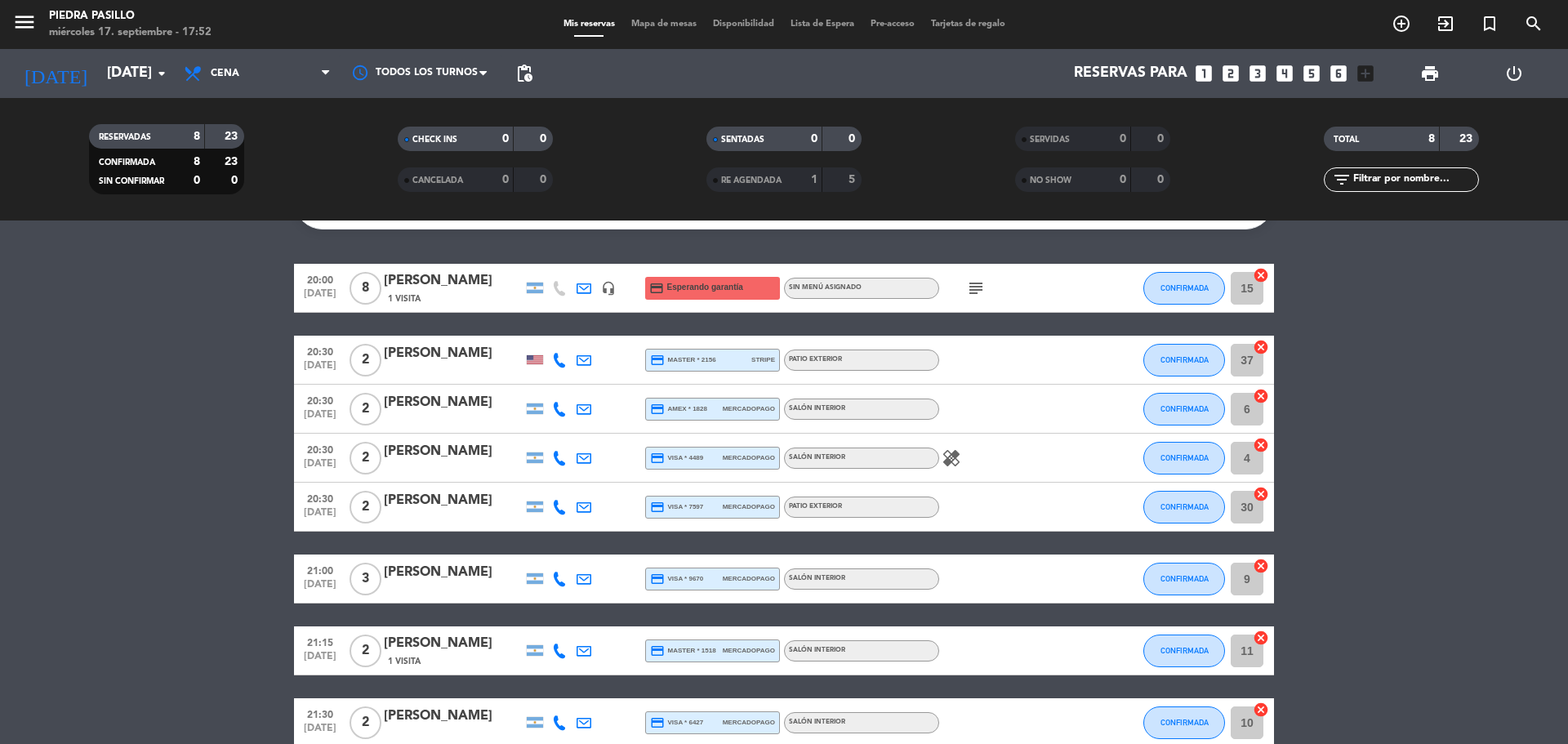
scroll to position [136, 0]
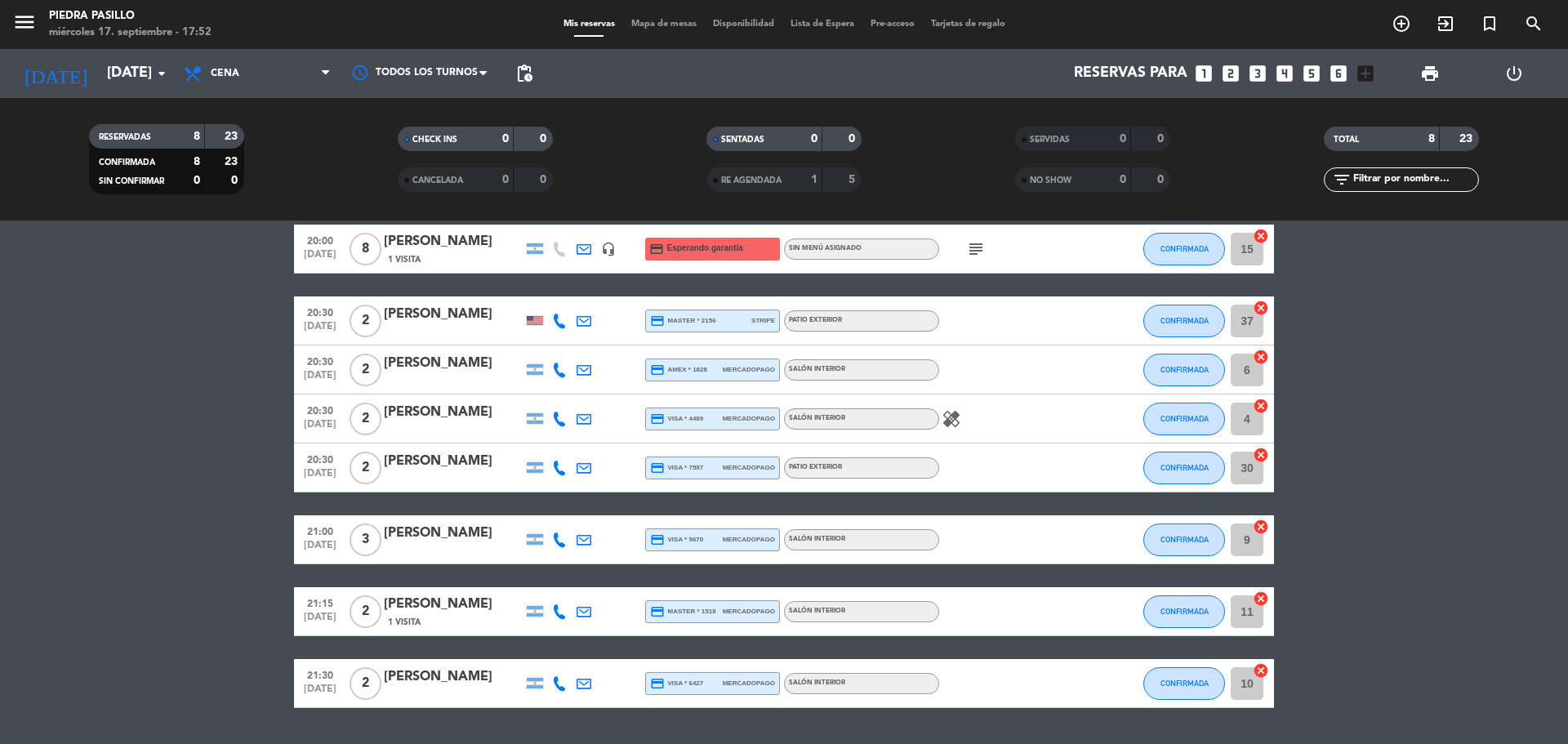
click at [972, 257] on icon "subject" at bounding box center [975, 249] width 19 height 19
click at [585, 249] on icon at bounding box center [584, 250] width 15 height 15
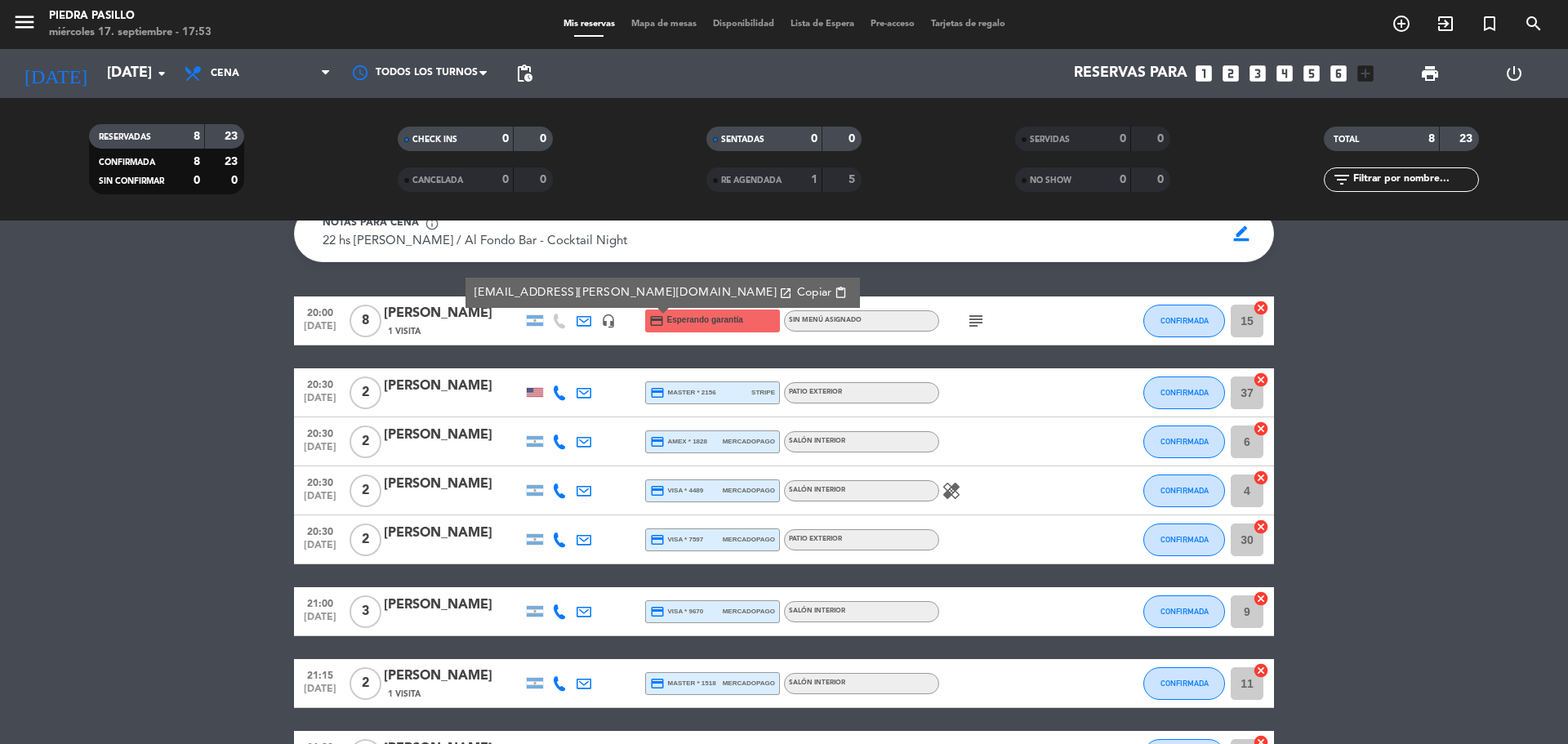
scroll to position [0, 0]
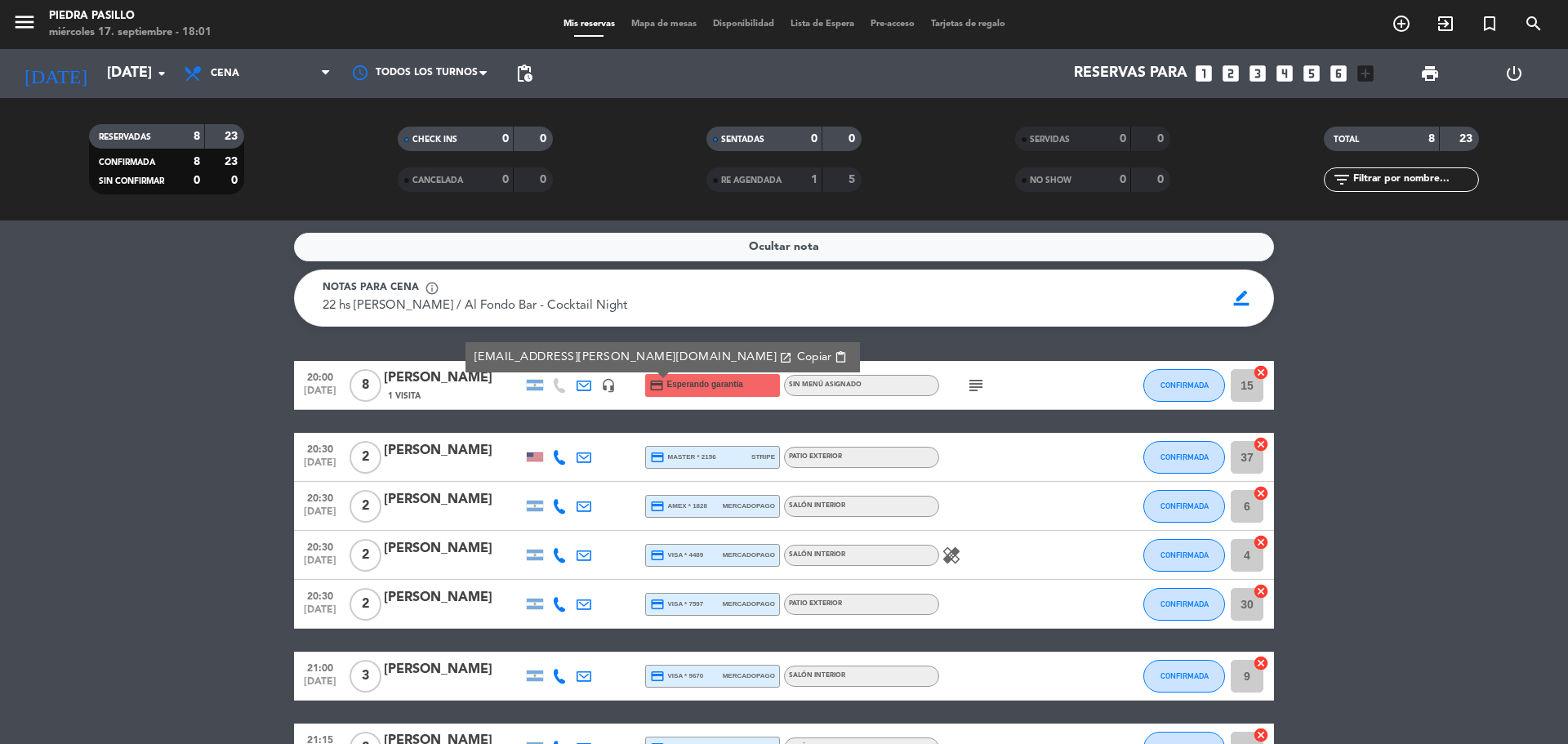
click at [645, 19] on span "Mapa de mesas" at bounding box center [664, 24] width 82 height 9
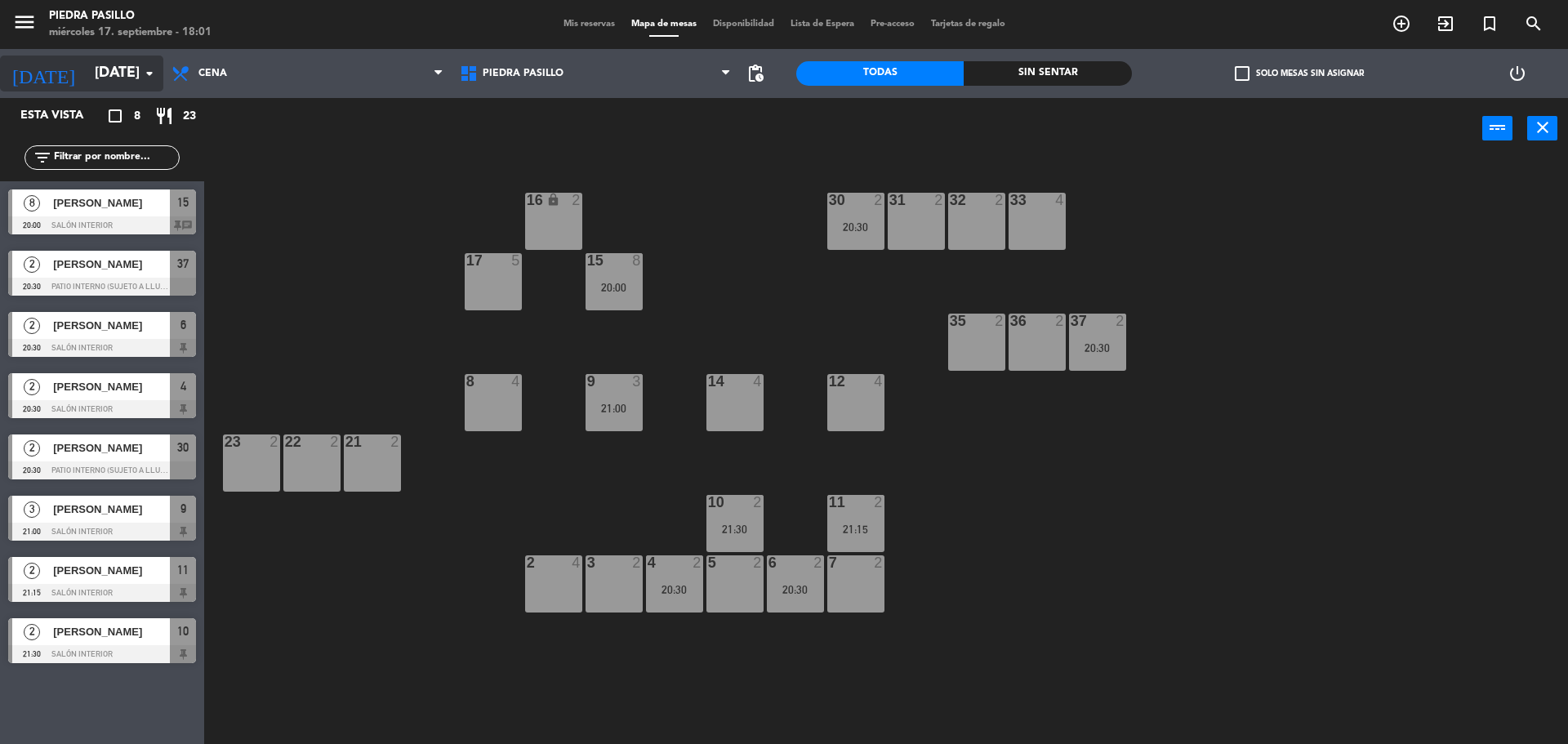
click at [120, 76] on input "[DATE]" at bounding box center [181, 73] width 190 height 32
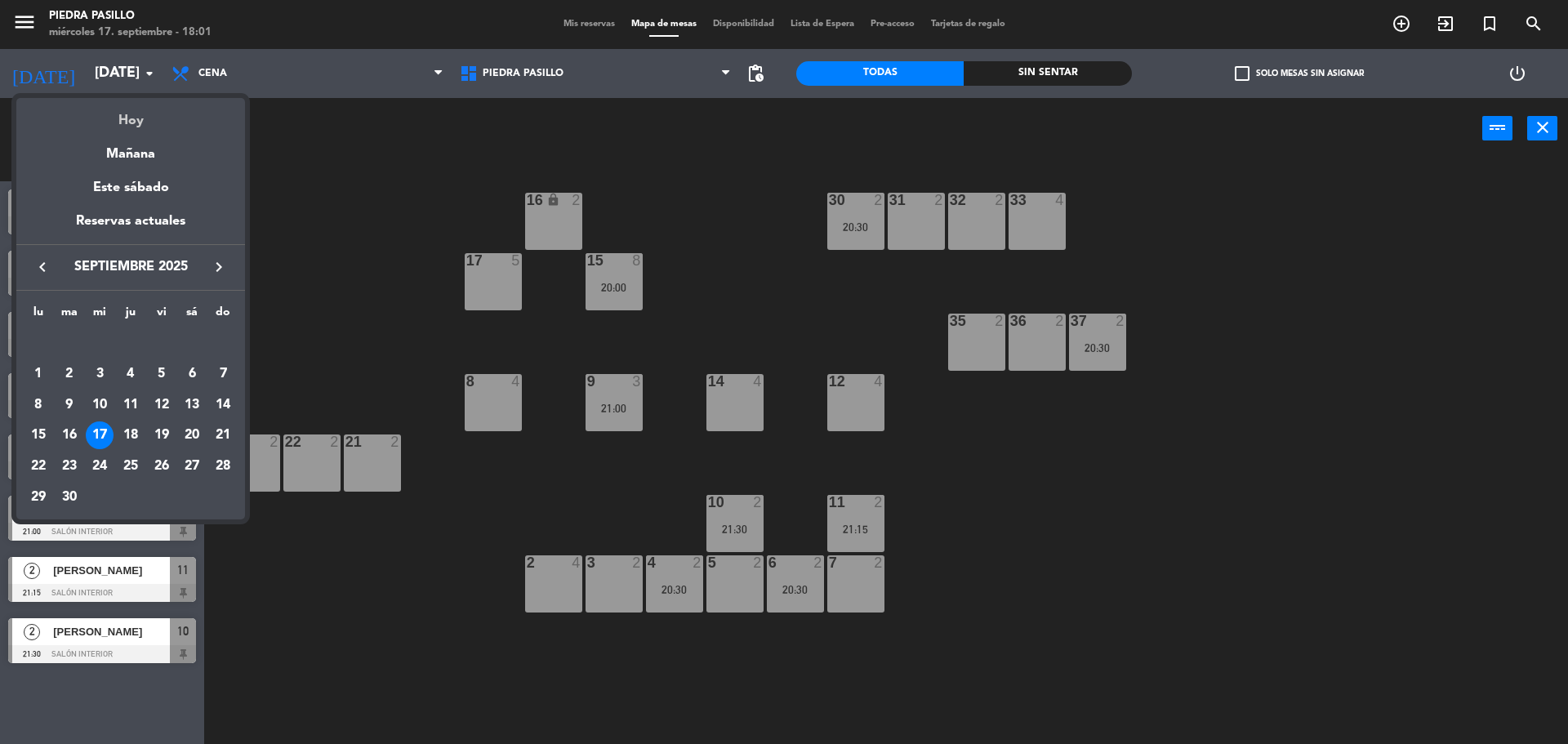
click at [123, 128] on div "Hoy" at bounding box center [131, 114] width 228 height 33
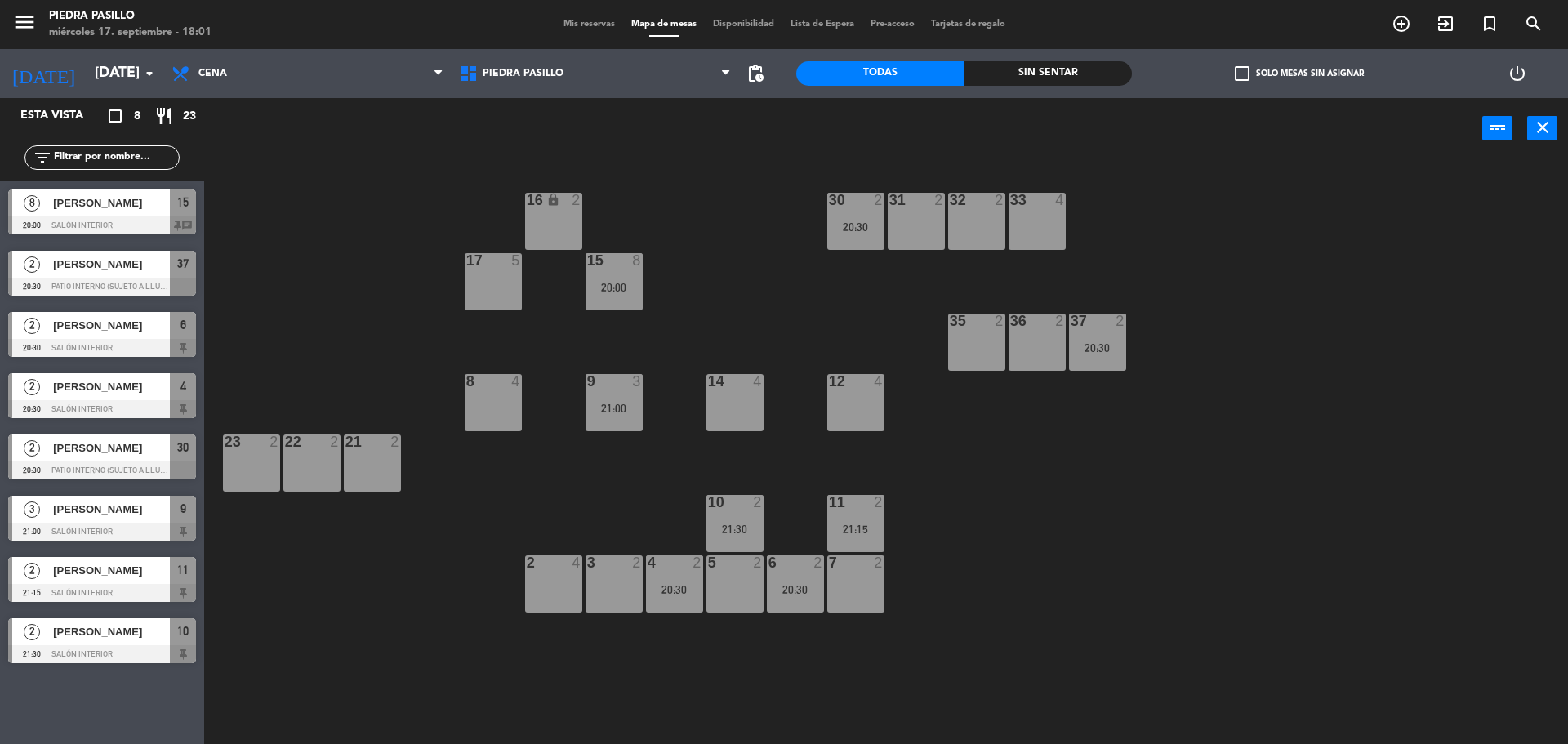
click at [356, 319] on div "16 lock 2 30 2 20:30 31 2 32 2 33 4 17 5 15 8 20:00 35 2 36 2 37 2 20:30 8 4 9 …" at bounding box center [894, 455] width 1348 height 585
click at [92, 68] on input "[DATE]" at bounding box center [181, 73] width 190 height 32
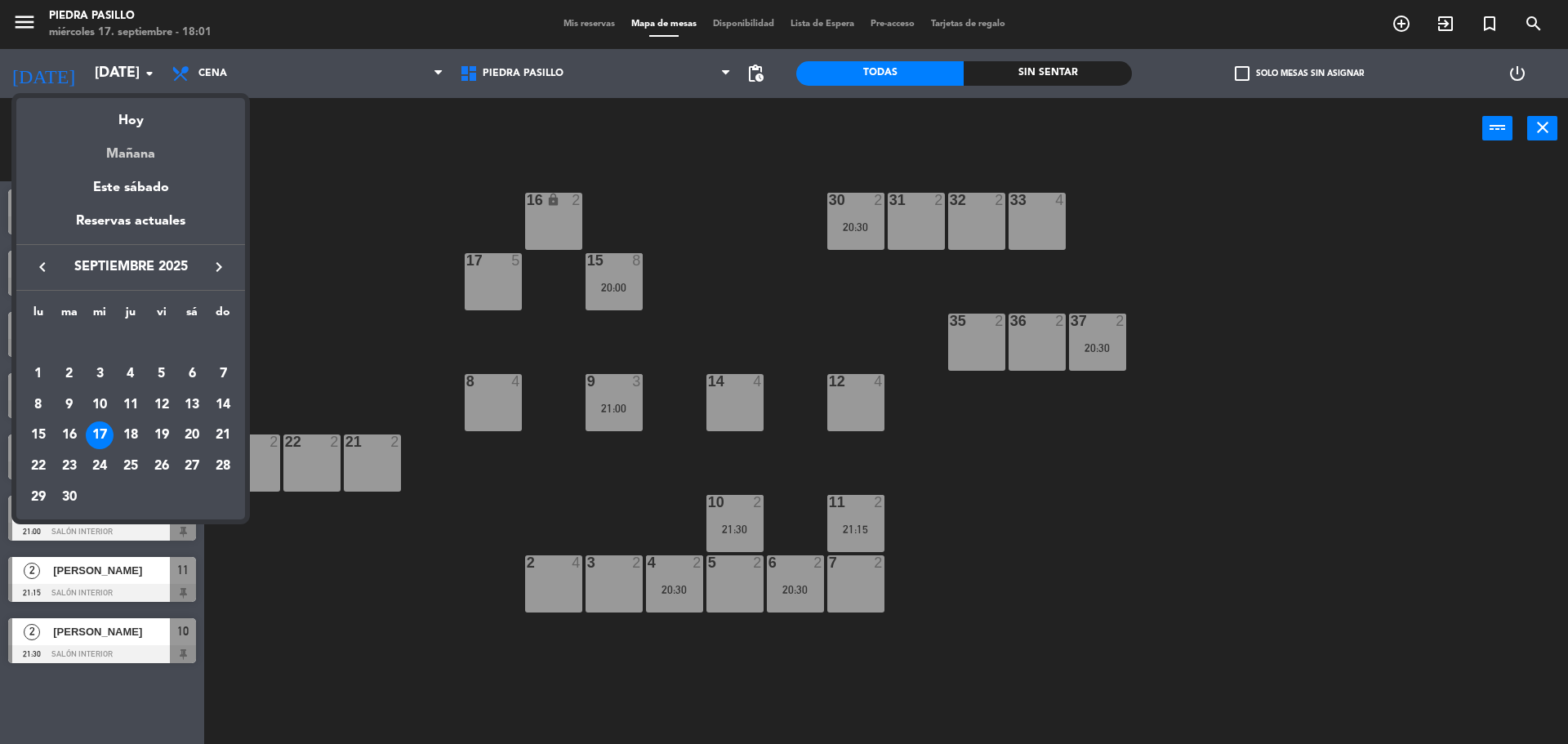
click at [103, 161] on div "Mañana" at bounding box center [131, 148] width 228 height 33
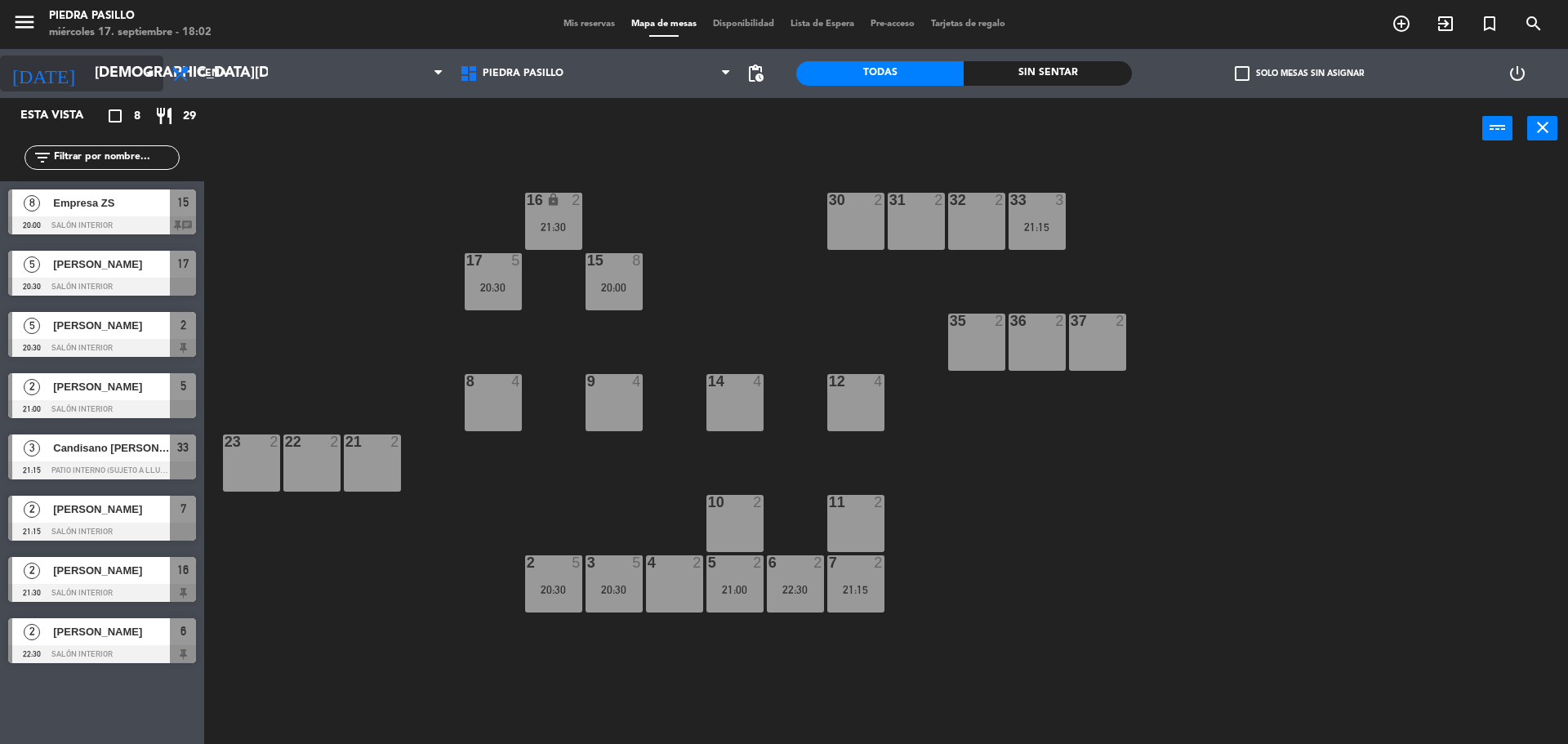
click at [113, 76] on input "[DEMOGRAPHIC_DATA][DATE]" at bounding box center [181, 73] width 190 height 32
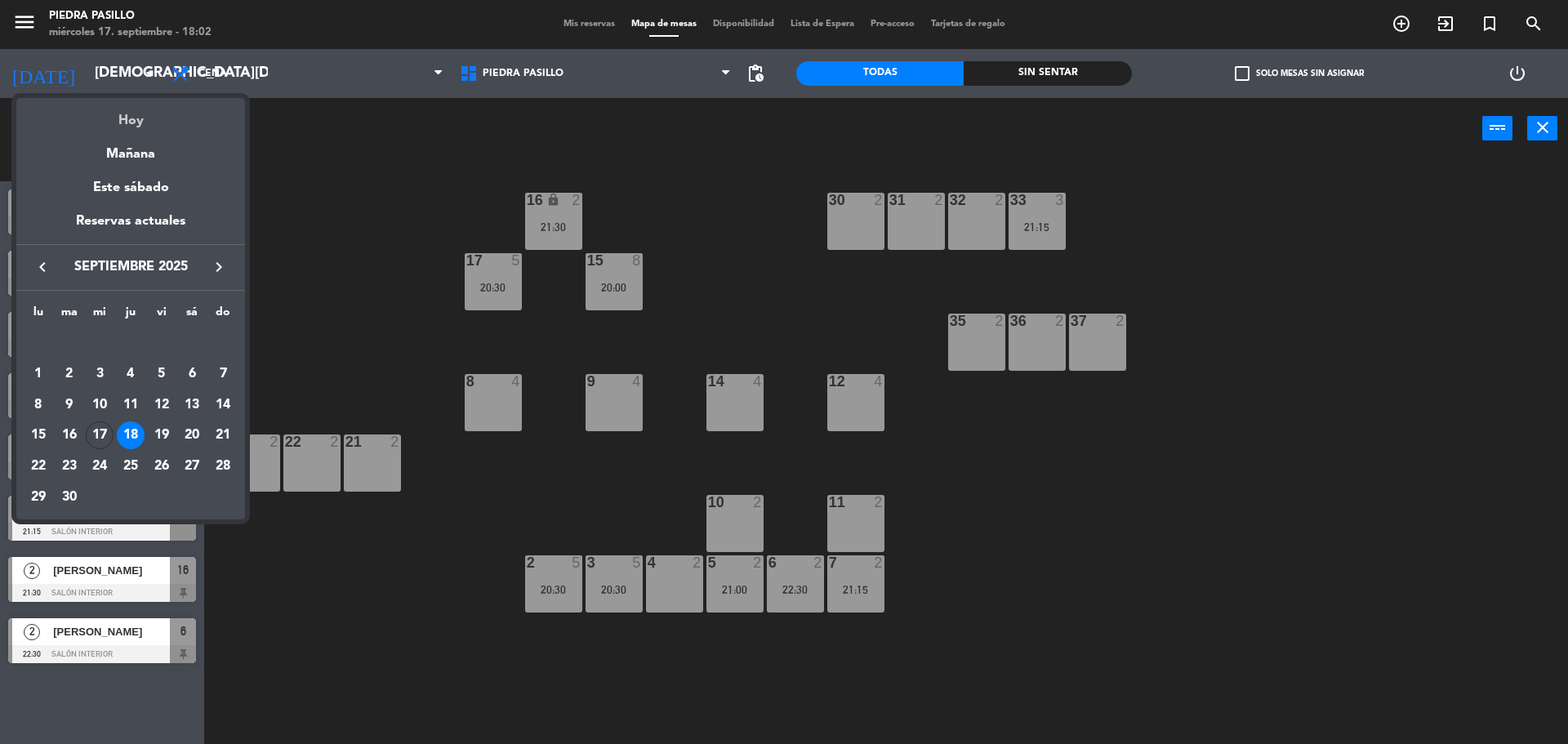
click at [123, 110] on div "Hoy" at bounding box center [131, 114] width 228 height 33
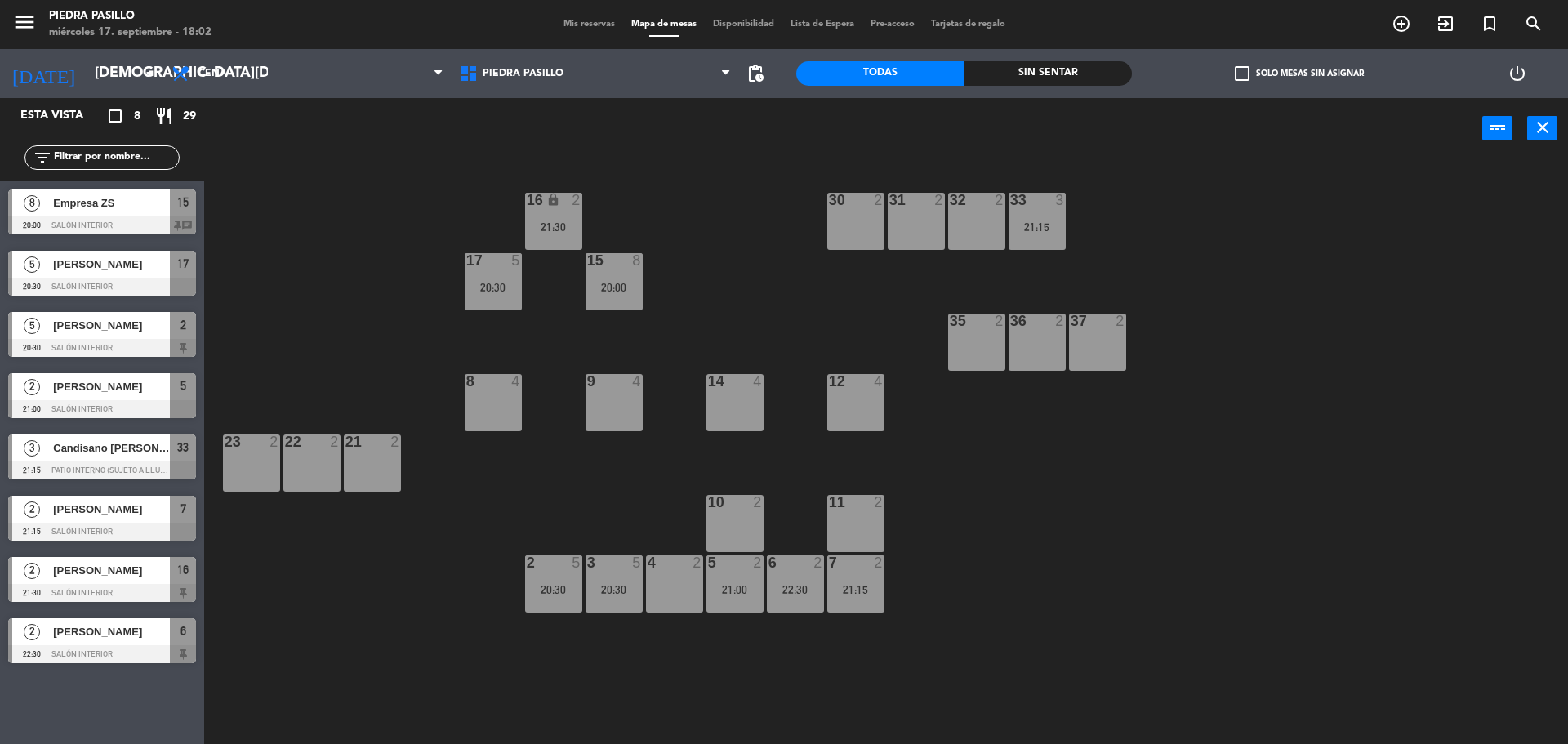
type input "[DATE]"
click at [335, 297] on div "16 lock 2 30 2 20:30 31 2 32 2 33 4 17 5 15 8 20:00 35 2 36 2 37 2 20:30 8 4 9 …" at bounding box center [894, 455] width 1348 height 585
click at [1103, 230] on div "16 lock 2 30 2 20:30 31 2 32 2 33 4 17 5 15 8 20:00 35 2 36 2 37 2 20:30 8 4 9 …" at bounding box center [894, 455] width 1348 height 585
click at [934, 355] on div "16 lock 2 30 2 20:30 31 2 32 2 33 4 17 5 15 8 20:00 35 2 36 2 37 2 20:30 8 4 9 …" at bounding box center [894, 455] width 1348 height 585
click at [1124, 343] on div "20:30" at bounding box center [1098, 348] width 57 height 11
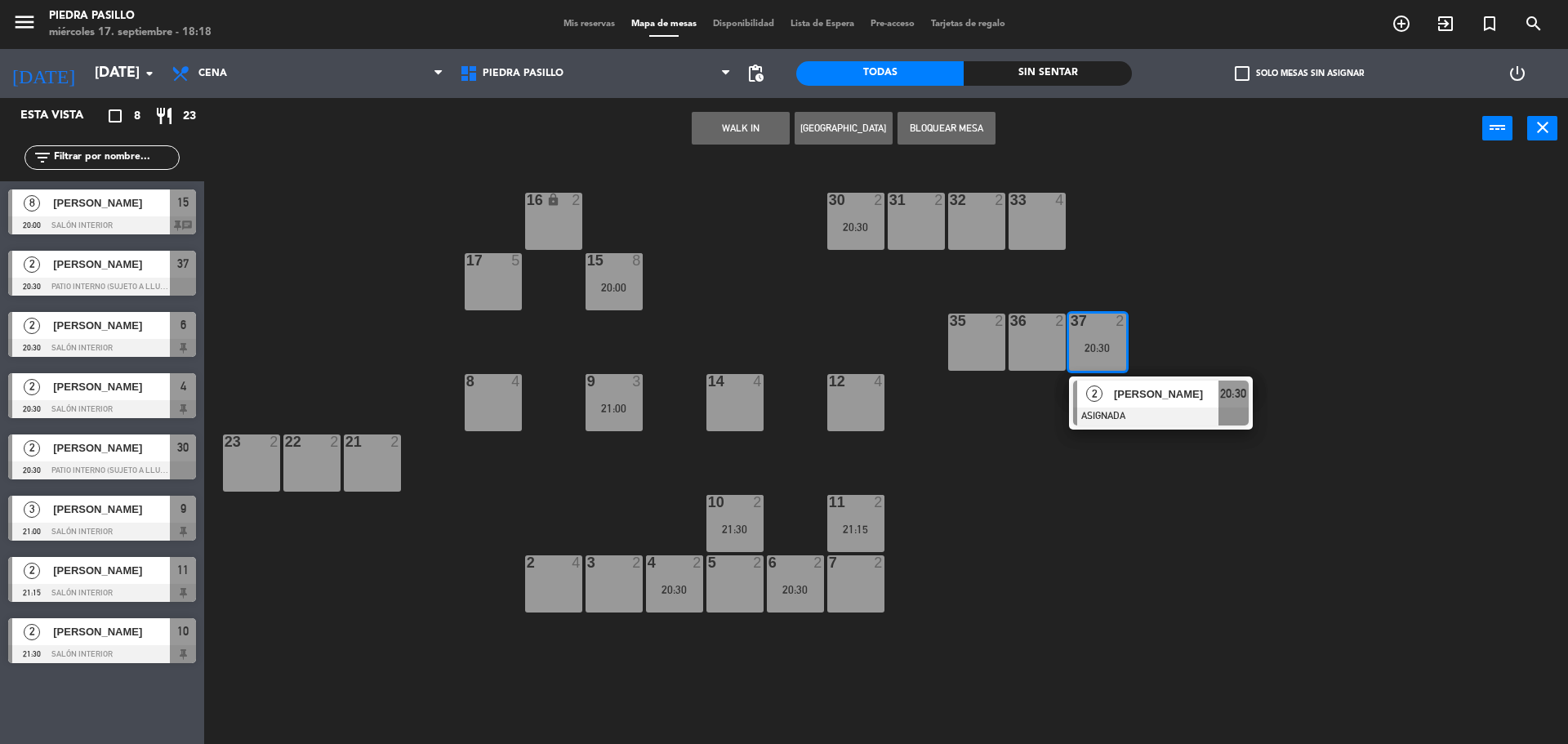
click at [963, 350] on div "35 2" at bounding box center [977, 343] width 57 height 57
click at [696, 127] on button "Mover" at bounding box center [689, 127] width 98 height 32
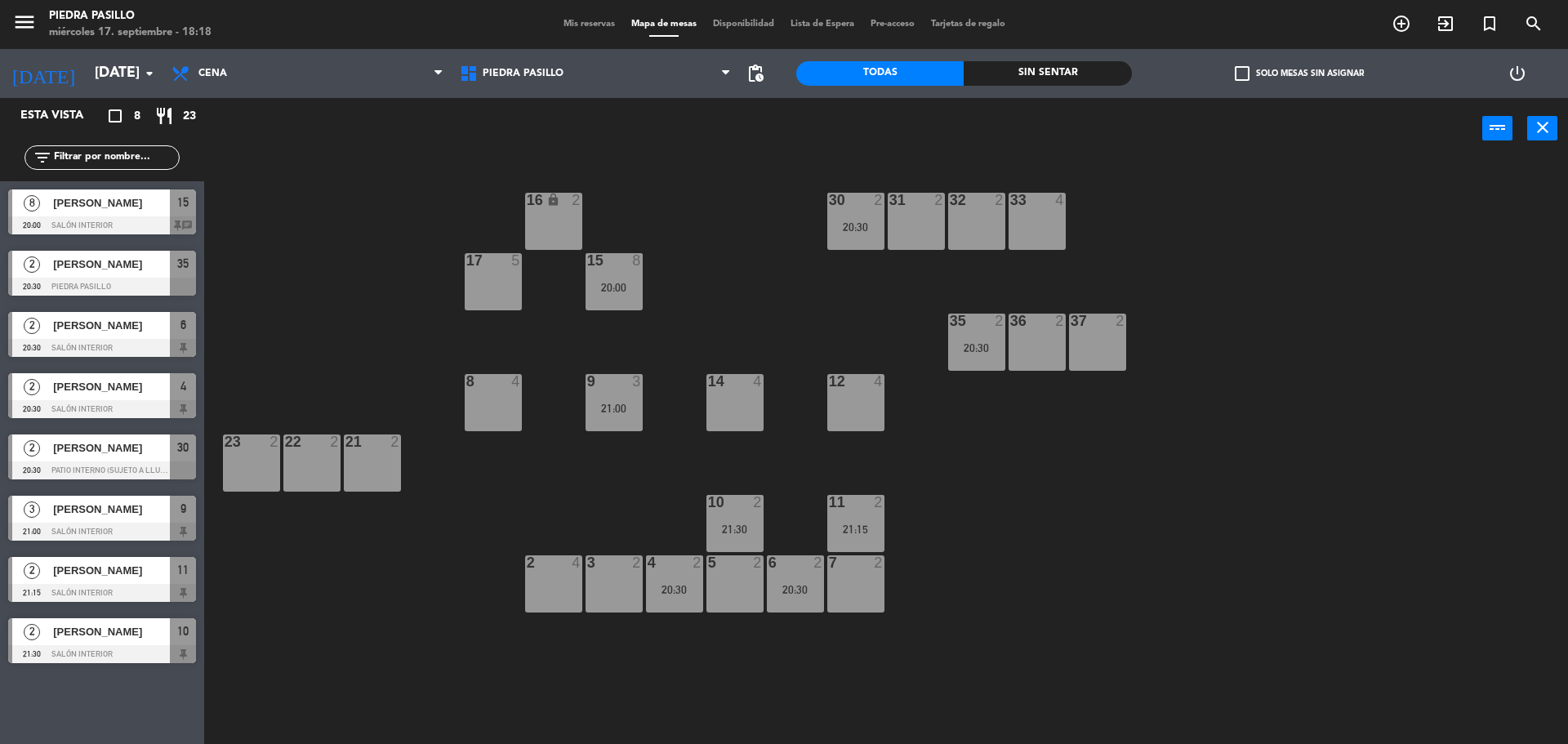
click at [592, 22] on span "Mis reservas" at bounding box center [589, 24] width 68 height 9
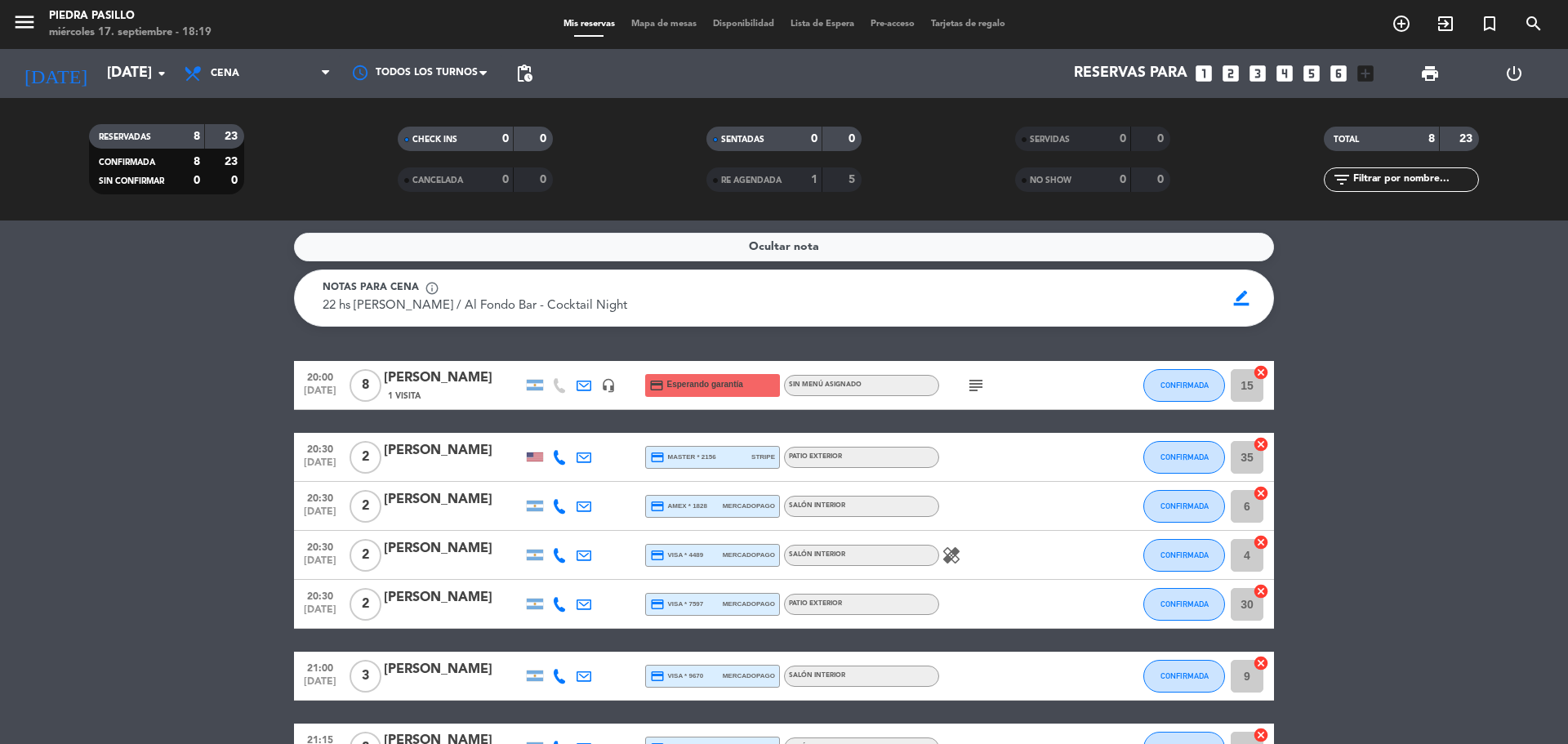
click at [975, 383] on icon "subject" at bounding box center [975, 385] width 19 height 19
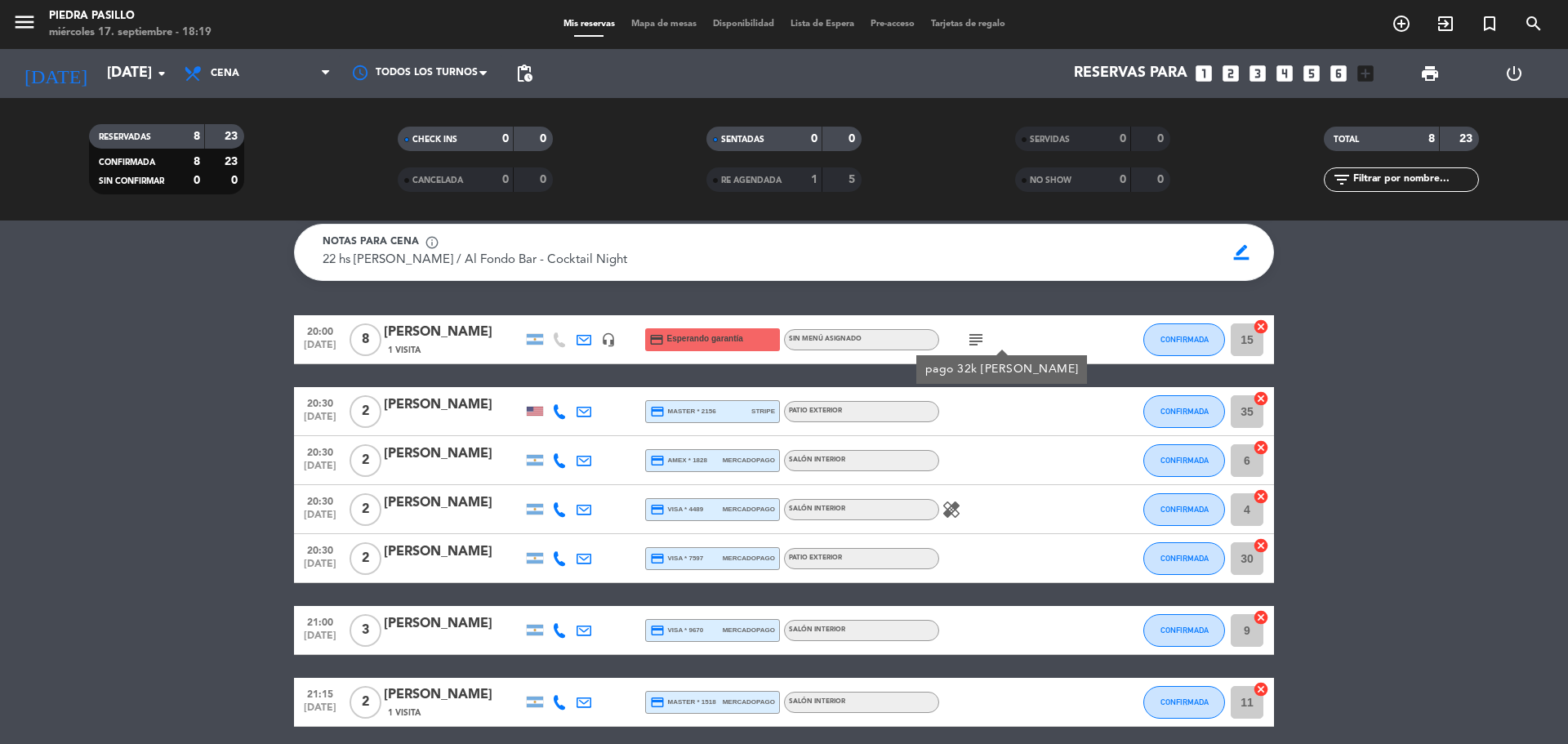
click at [953, 508] on icon "healing" at bounding box center [951, 509] width 19 height 19
click at [640, 25] on span "Mapa de mesas" at bounding box center [664, 24] width 82 height 9
